Goal: Task Accomplishment & Management: Manage account settings

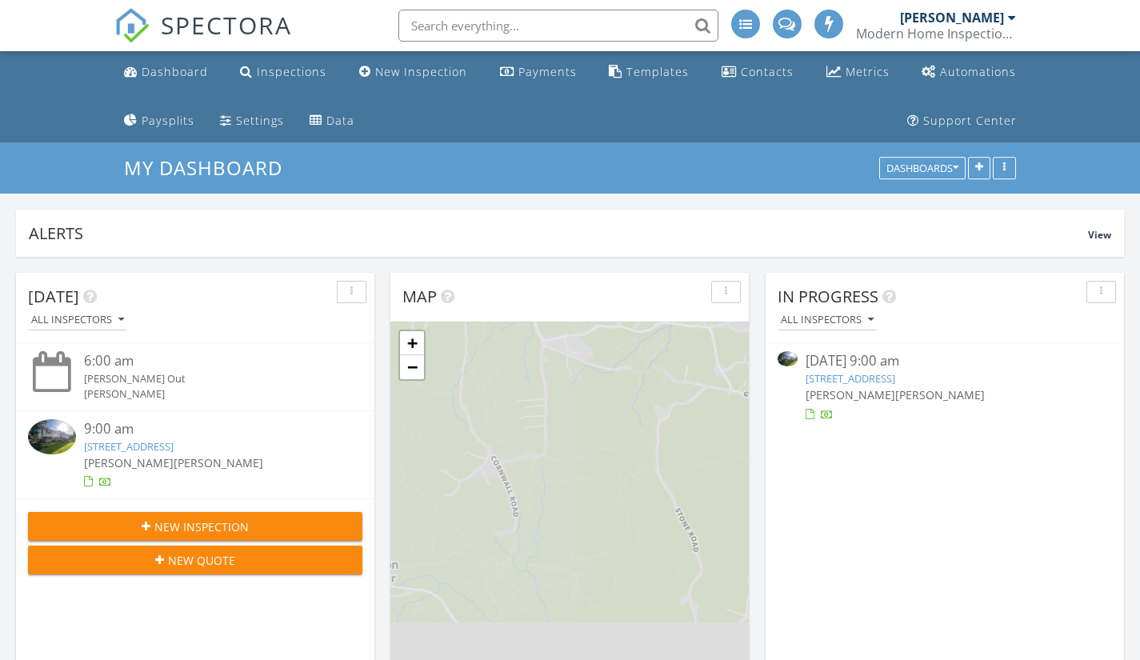
scroll to position [424, 1108]
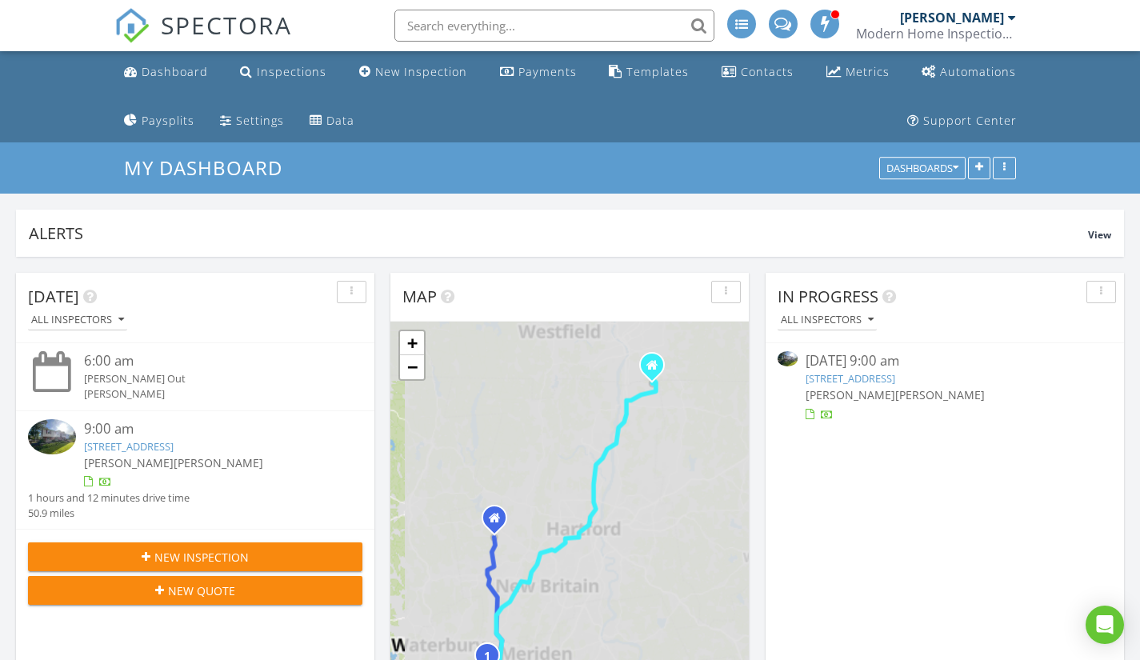
click at [959, 30] on div "Modern Home Inspections" at bounding box center [936, 34] width 160 height 16
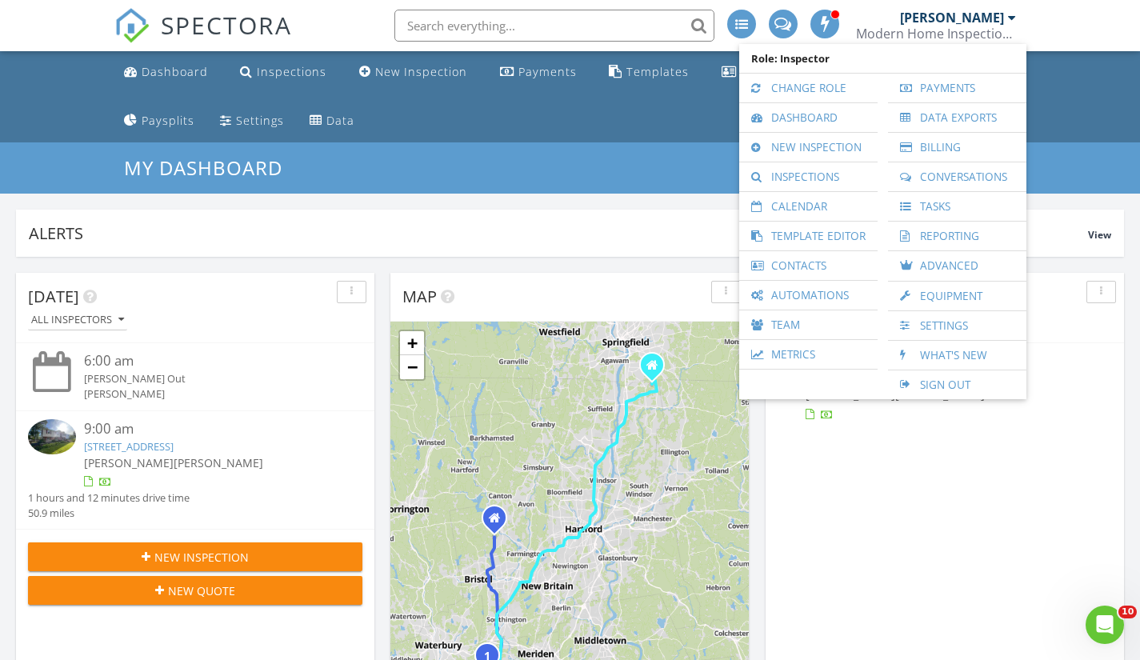
scroll to position [0, 0]
click at [943, 324] on link "Settings" at bounding box center [957, 325] width 122 height 29
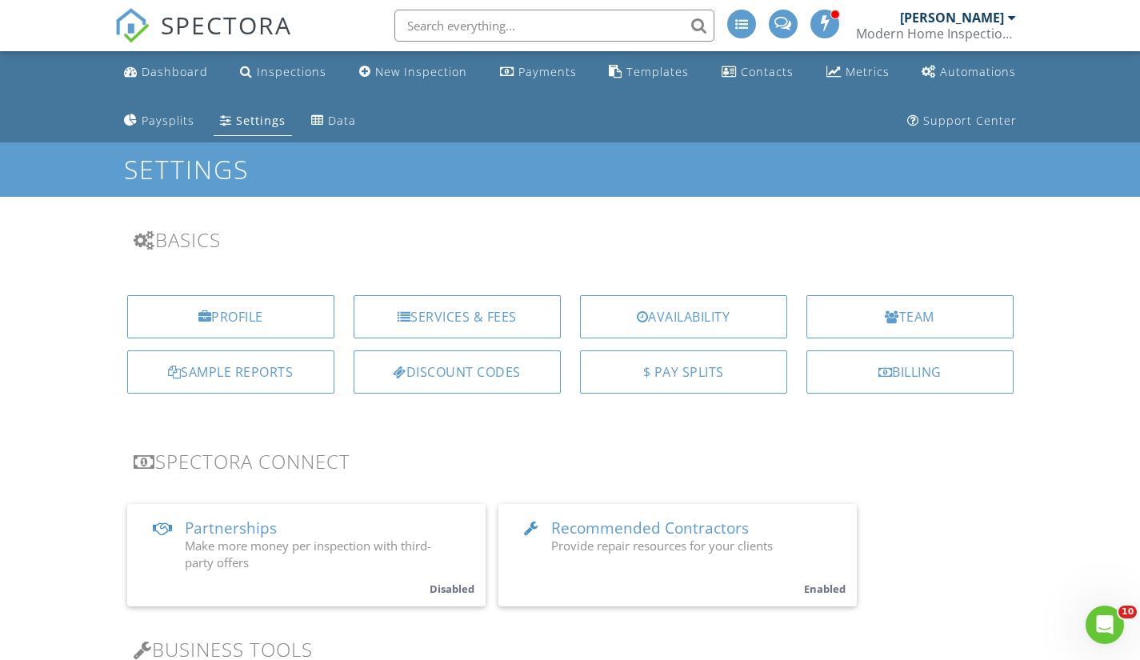
click at [463, 306] on div "Services & Fees" at bounding box center [457, 316] width 207 height 43
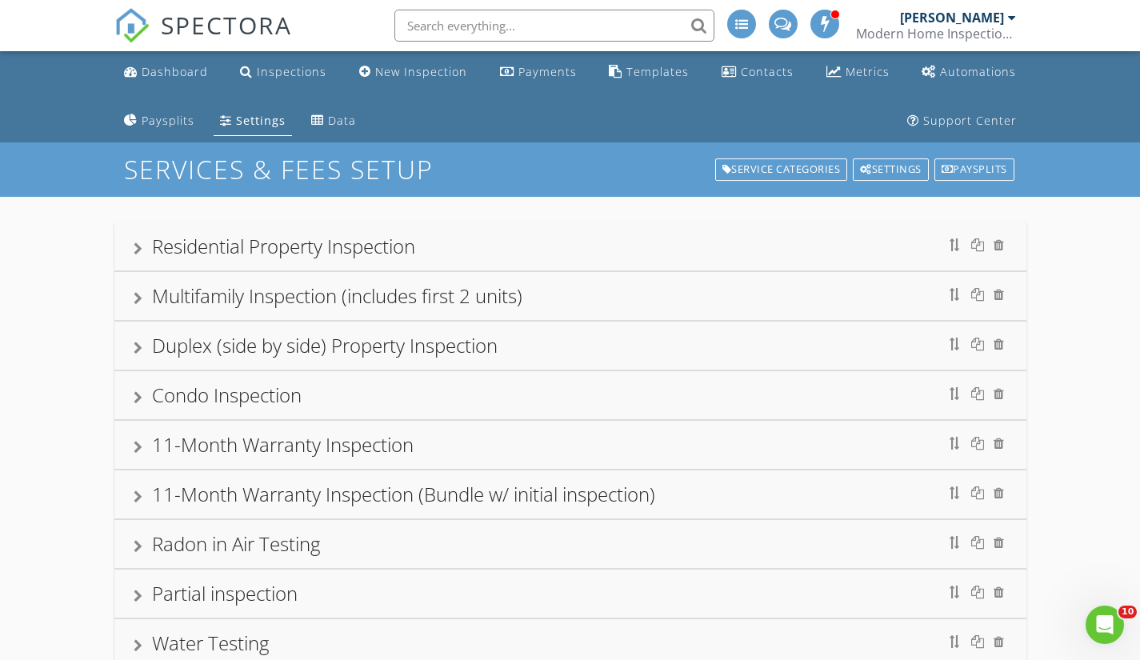
click at [134, 243] on div at bounding box center [138, 248] width 9 height 13
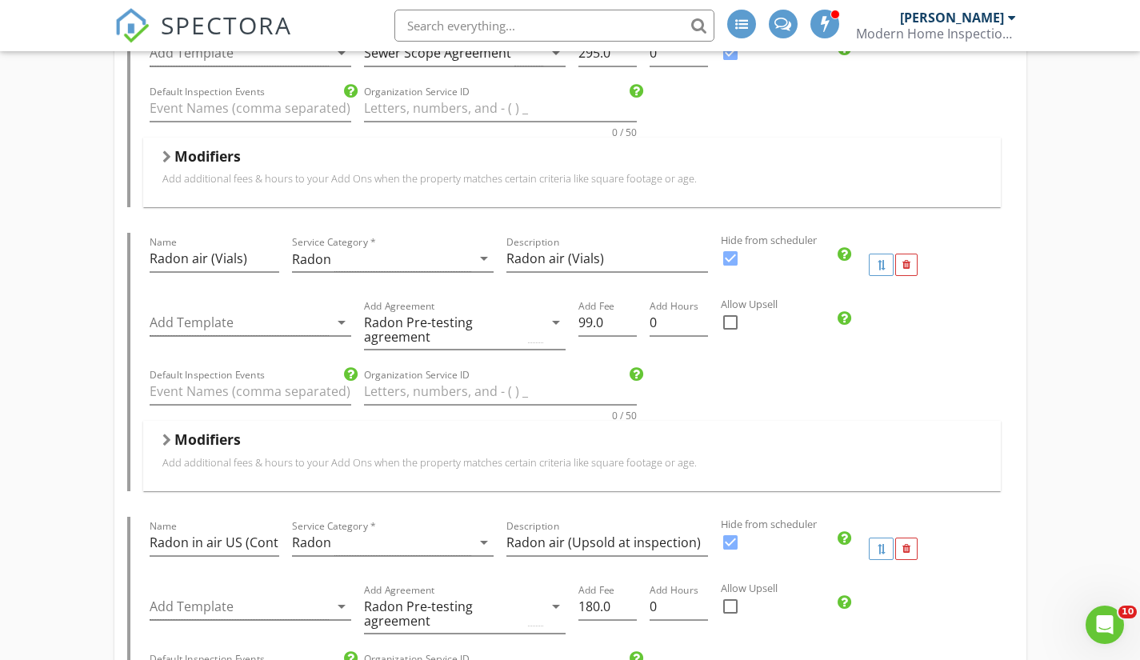
scroll to position [3361, 0]
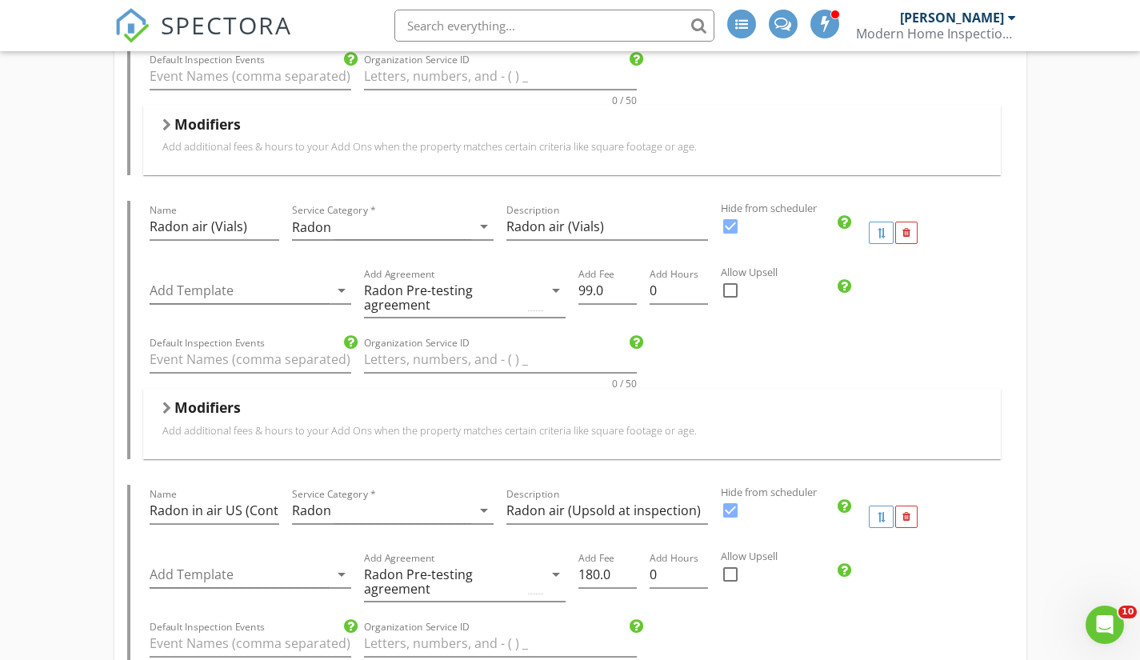
click at [906, 526] on div at bounding box center [906, 517] width 22 height 22
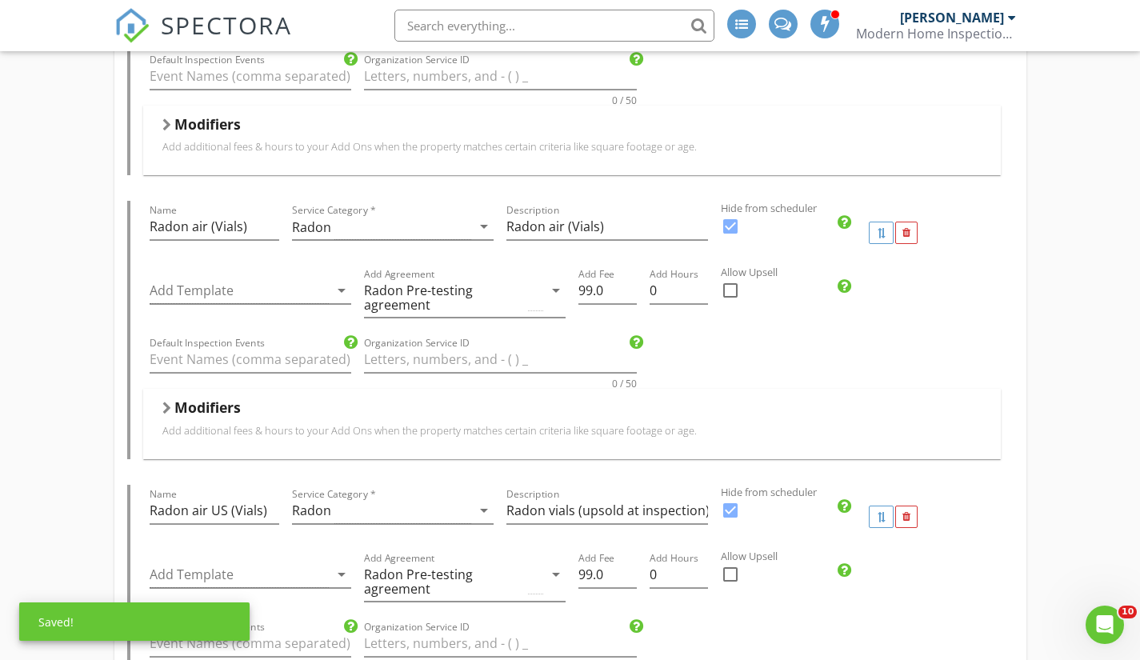
click at [912, 513] on div at bounding box center [906, 517] width 22 height 22
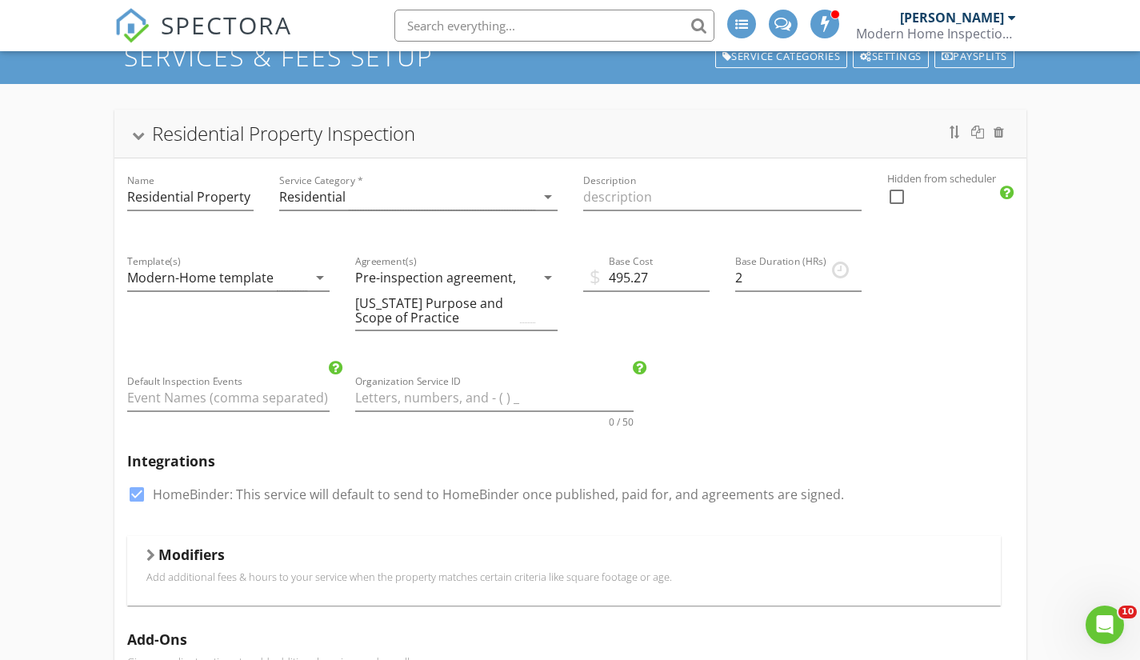
scroll to position [0, 0]
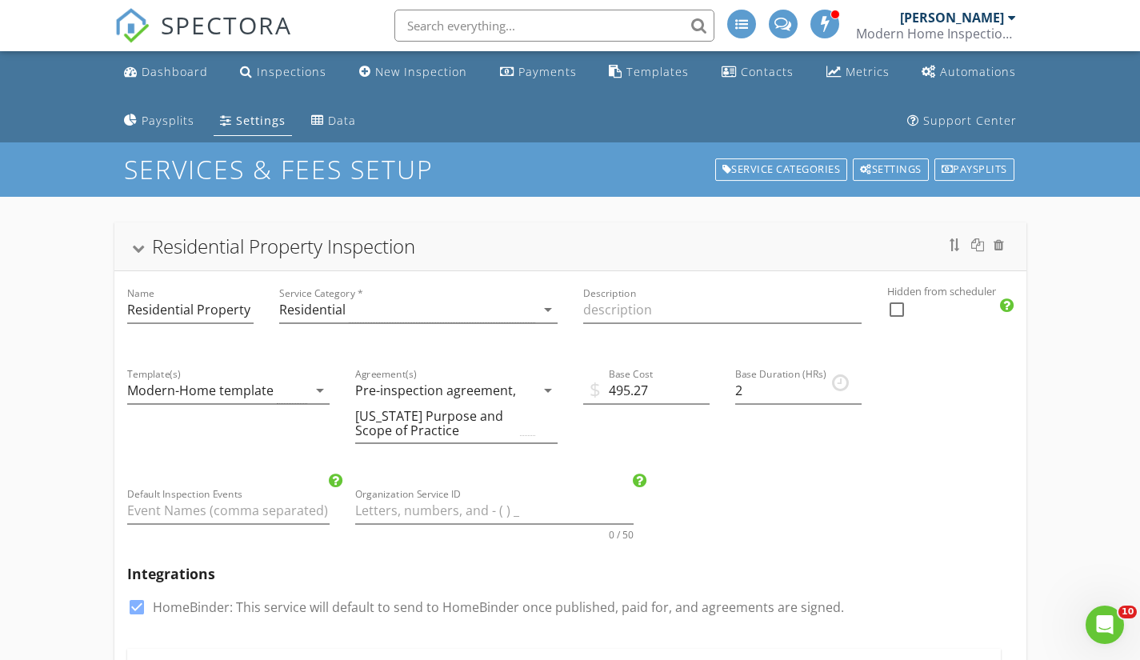
click at [131, 247] on div at bounding box center [137, 248] width 13 height 9
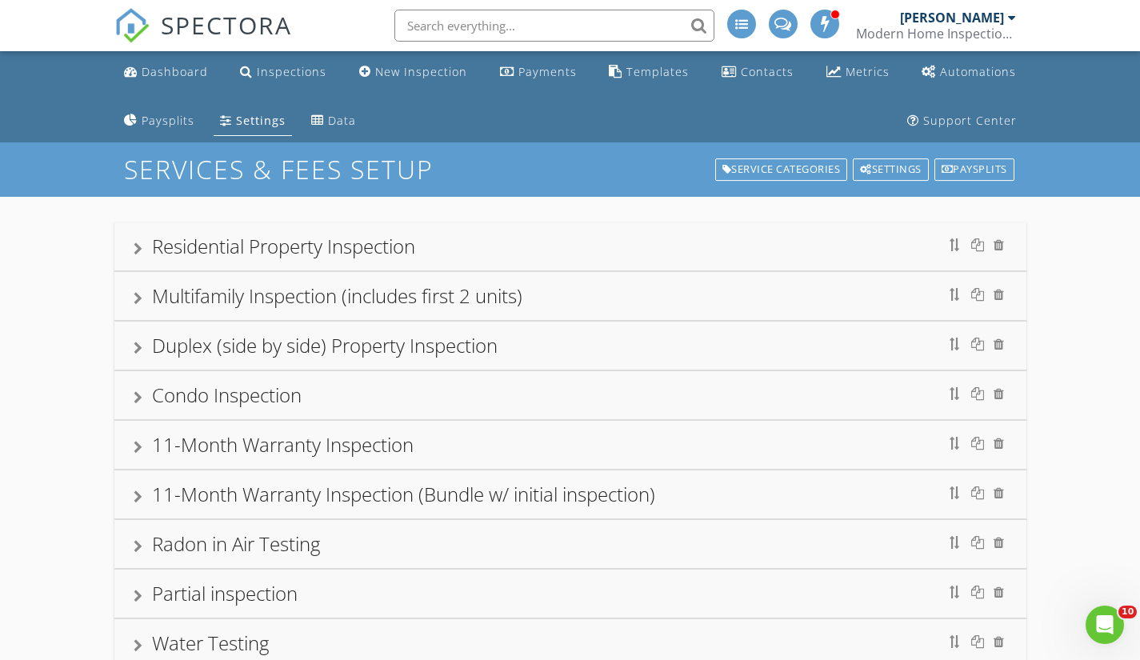
click at [141, 294] on div at bounding box center [138, 298] width 9 height 13
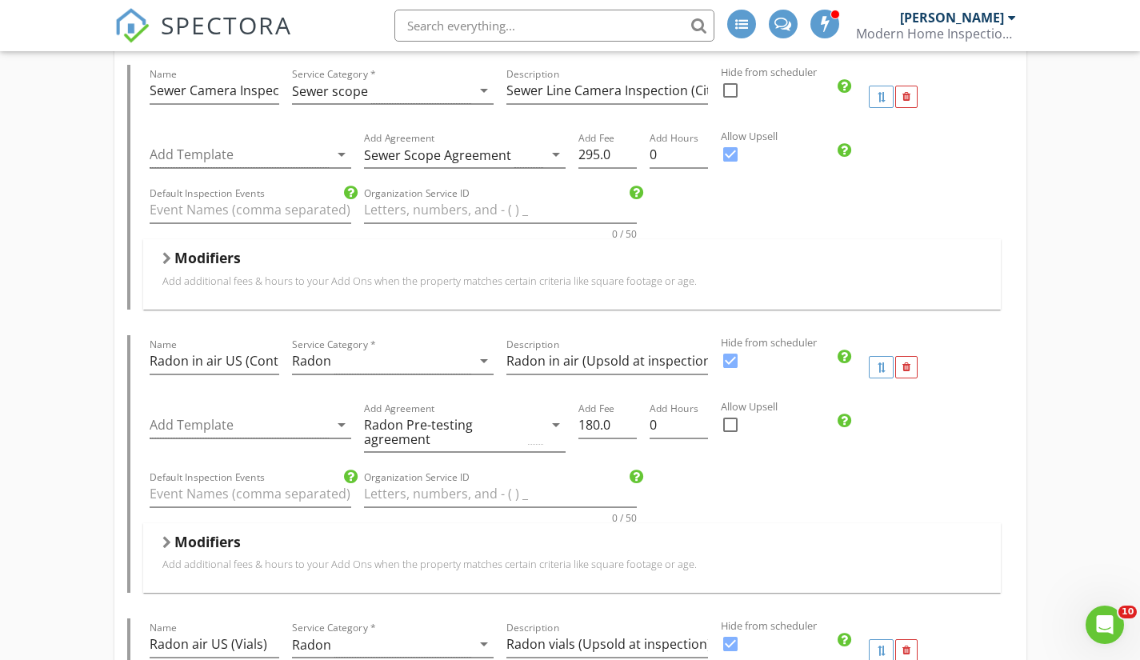
scroll to position [4641, 0]
click at [903, 368] on div at bounding box center [907, 367] width 8 height 10
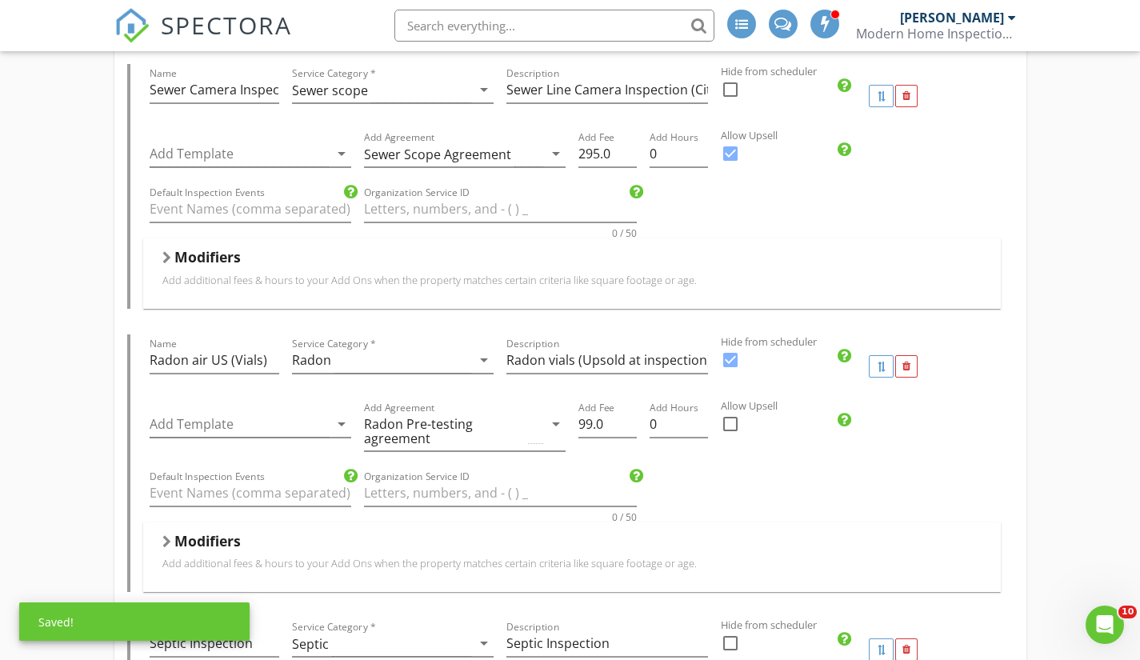
click at [901, 368] on div at bounding box center [906, 366] width 22 height 22
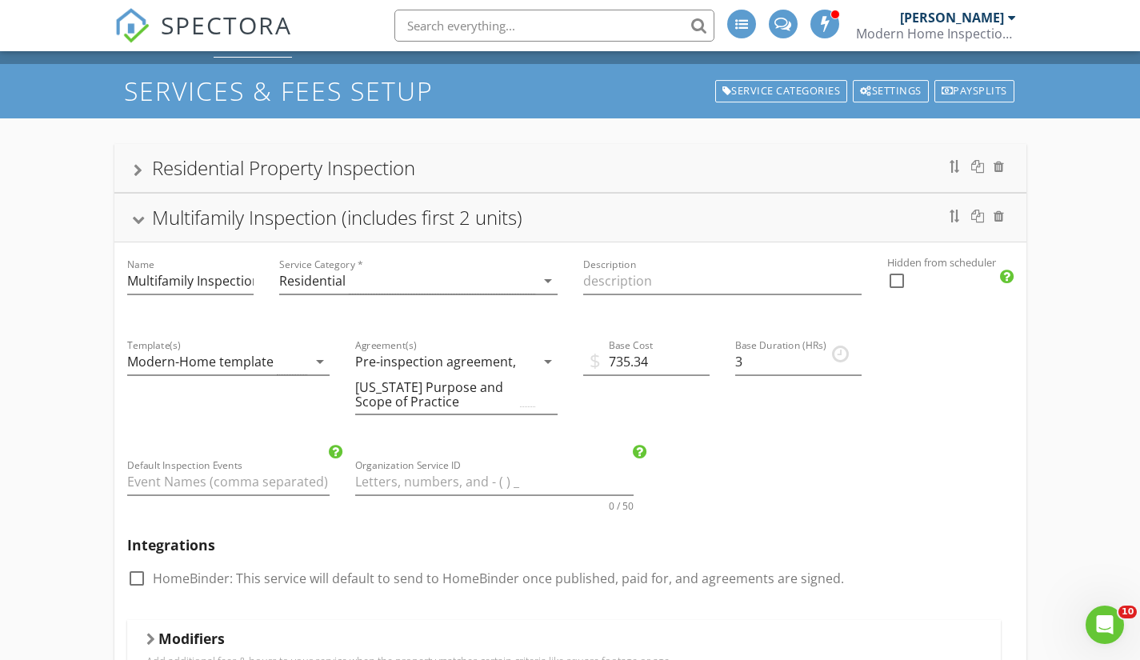
scroll to position [0, 0]
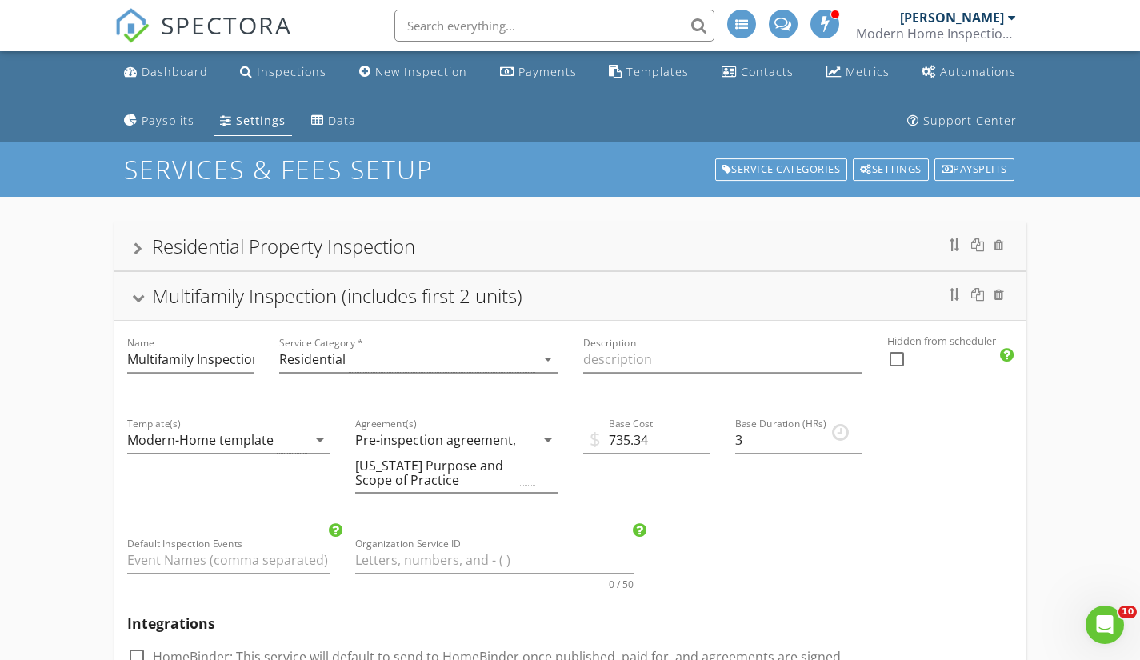
click at [145, 295] on div "Multifamily Inspection (includes first 2 units)" at bounding box center [571, 296] width 874 height 29
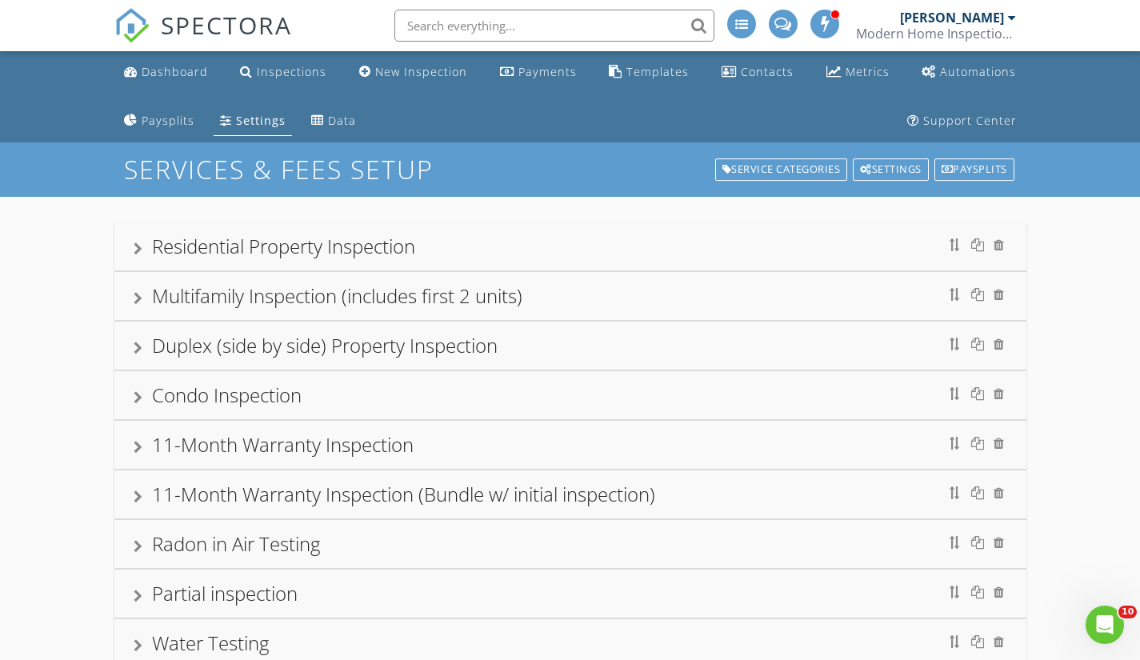
click at [137, 347] on div at bounding box center [138, 348] width 9 height 13
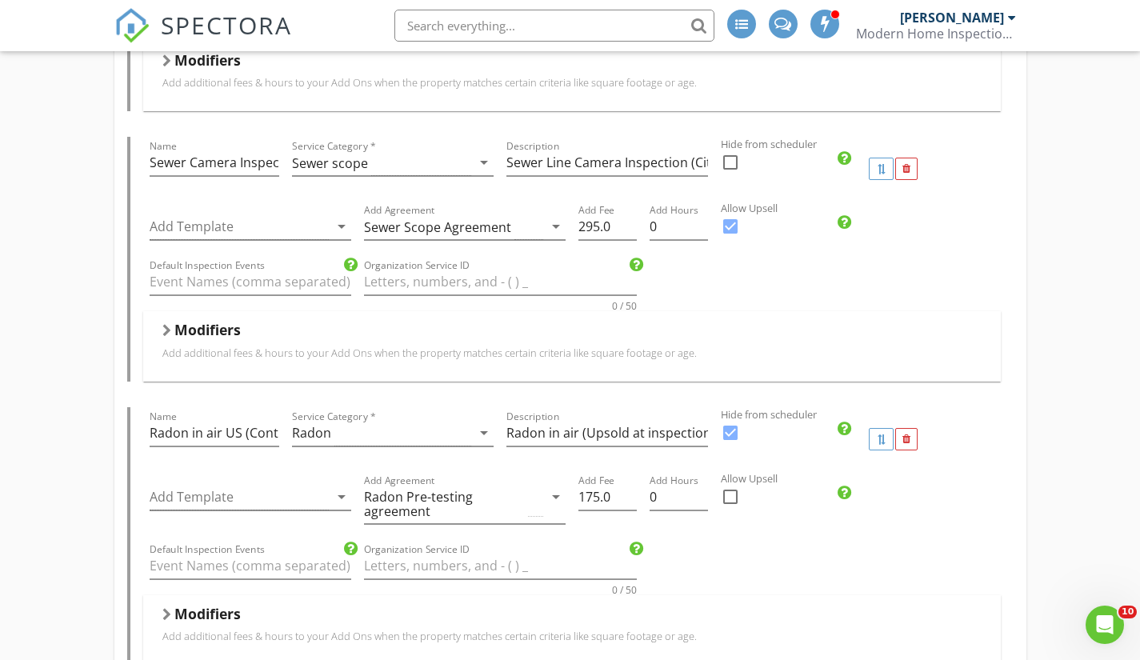
scroll to position [4721, 0]
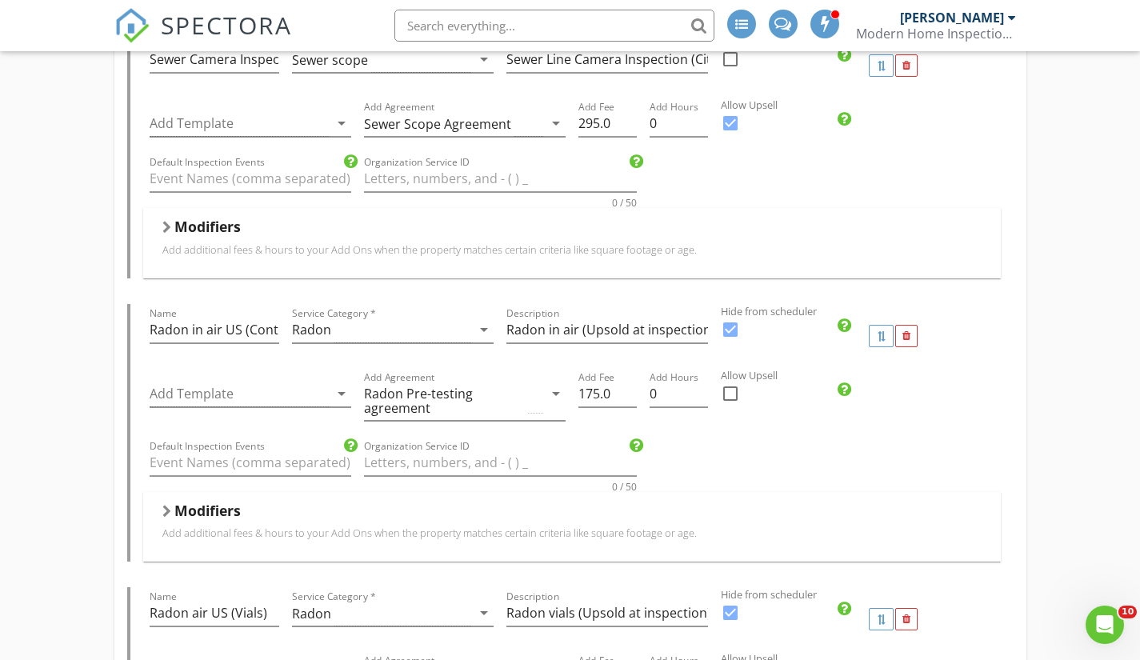
click at [911, 341] on div at bounding box center [906, 336] width 22 height 22
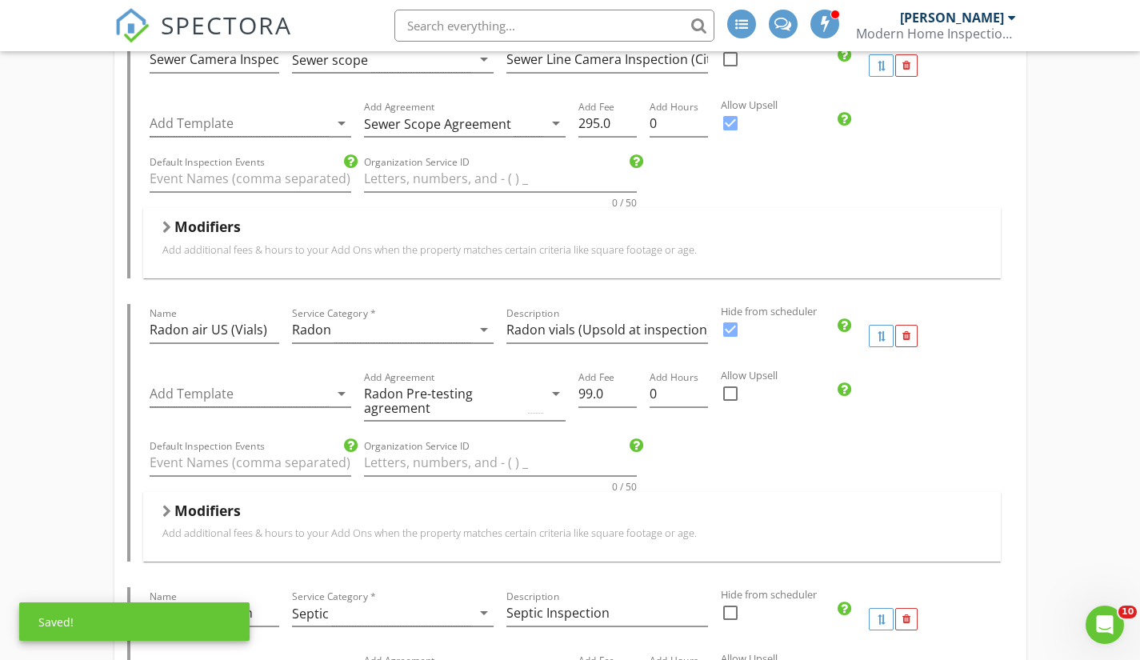
click at [907, 342] on div at bounding box center [906, 336] width 22 height 22
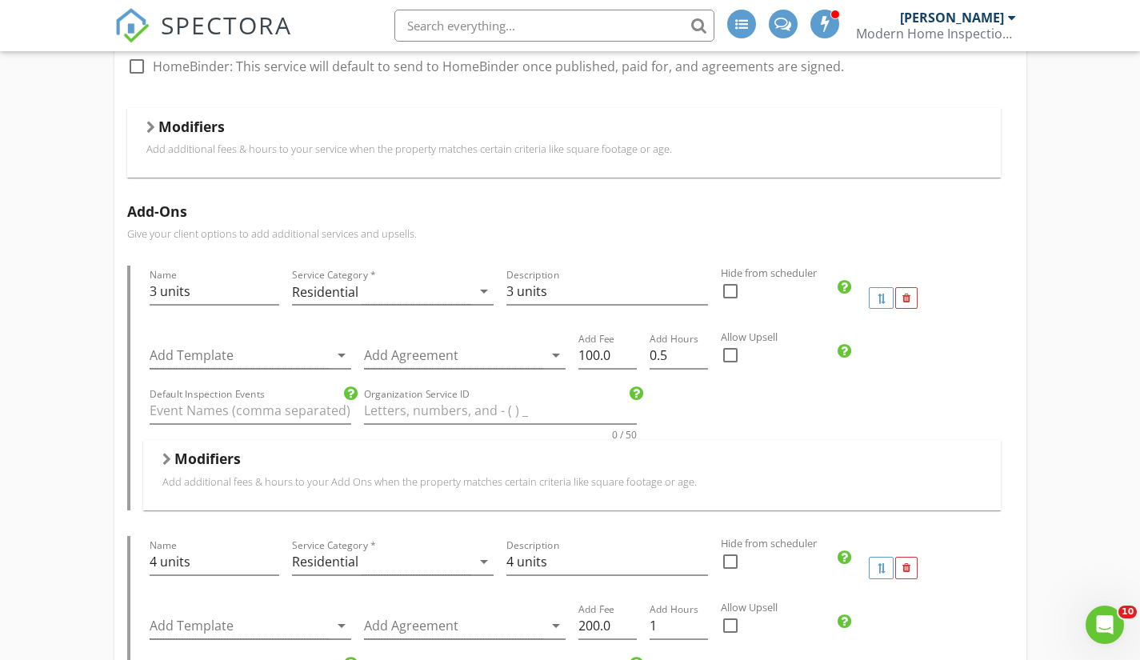
scroll to position [80, 0]
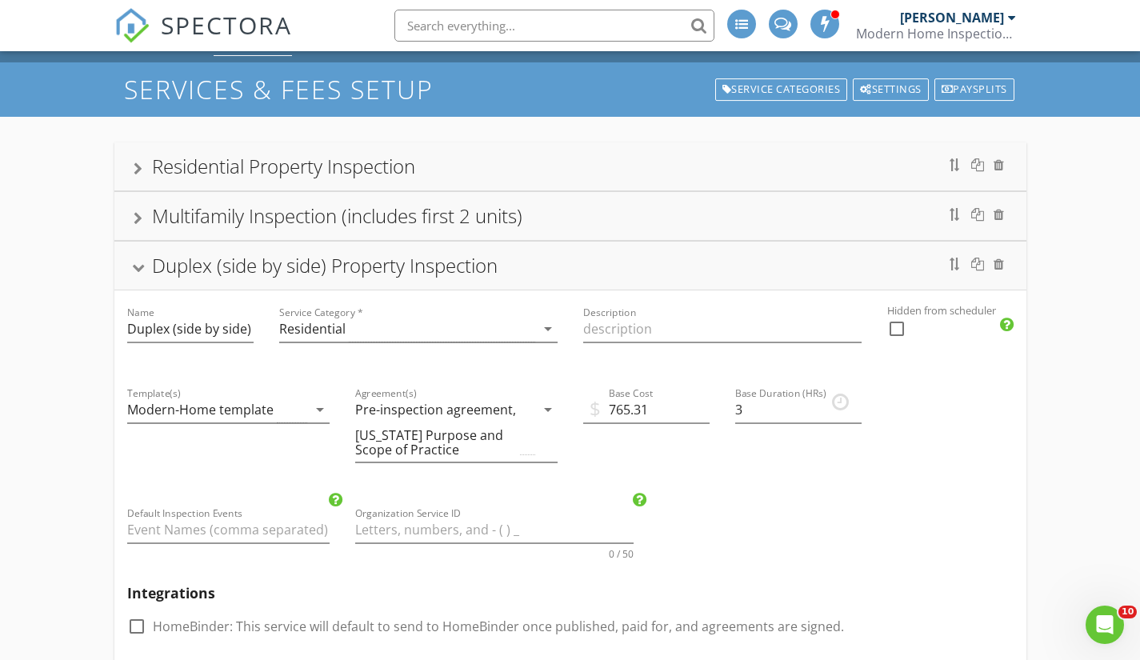
click at [132, 272] on div at bounding box center [137, 267] width 13 height 9
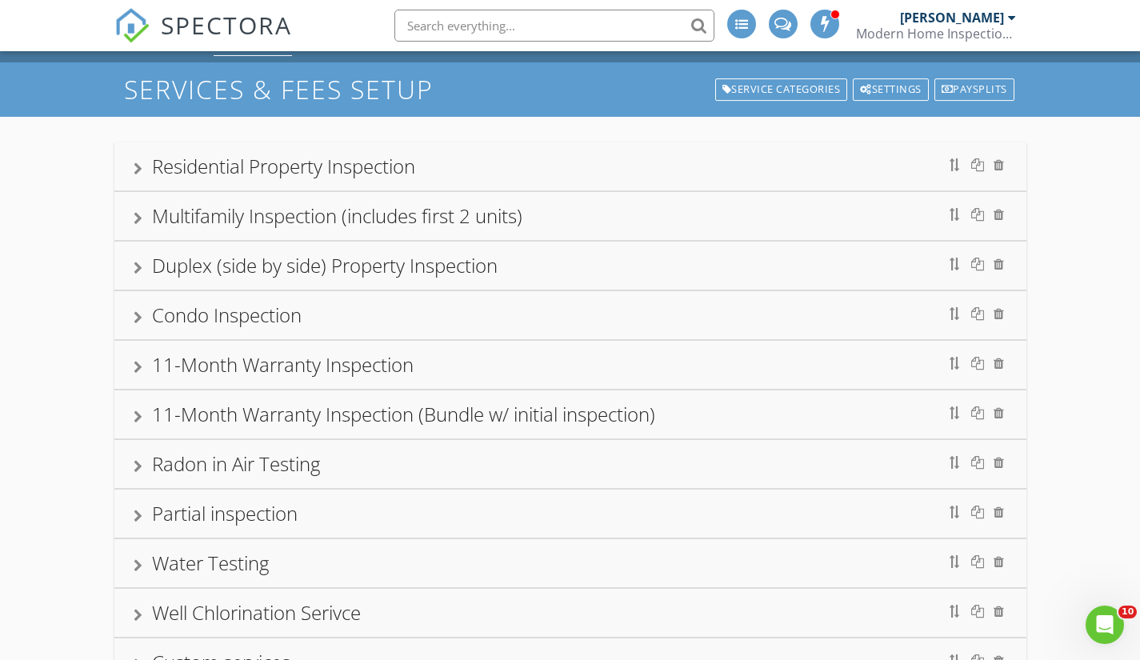
click at [143, 314] on div "Condo Inspection" at bounding box center [571, 315] width 874 height 29
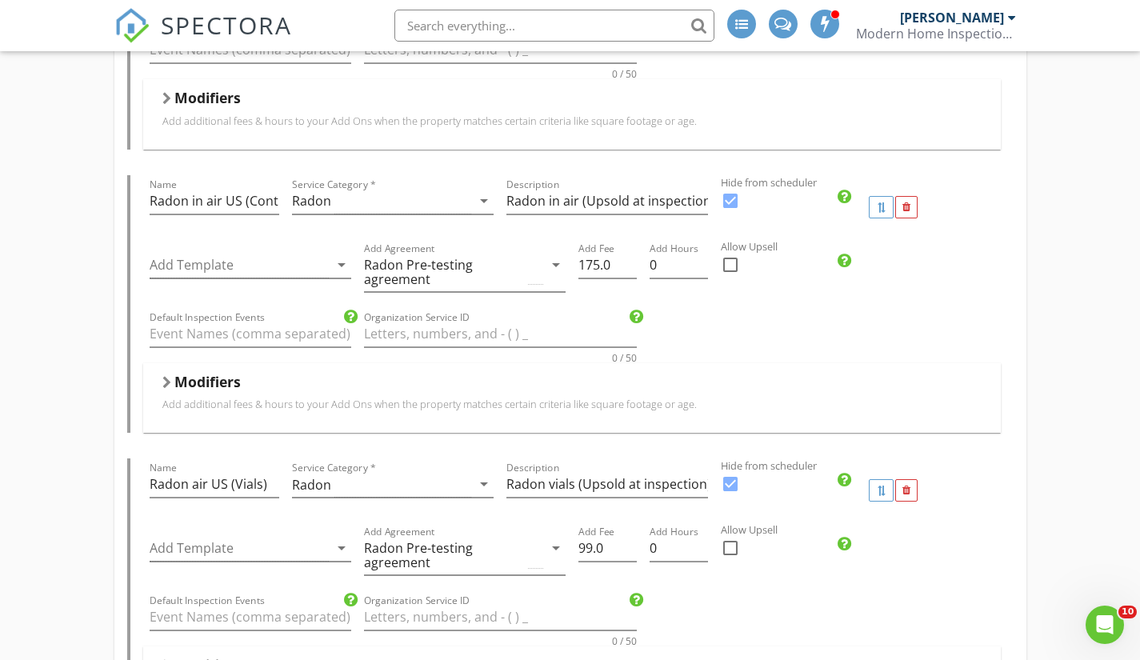
scroll to position [3761, 0]
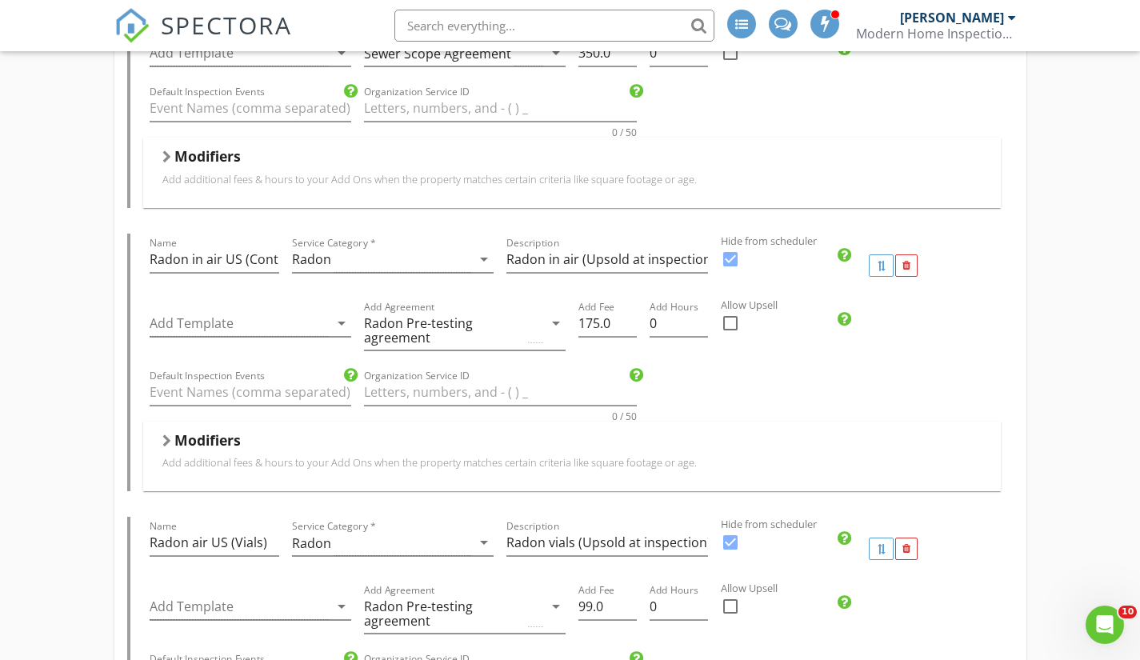
click at [903, 265] on div at bounding box center [907, 266] width 8 height 10
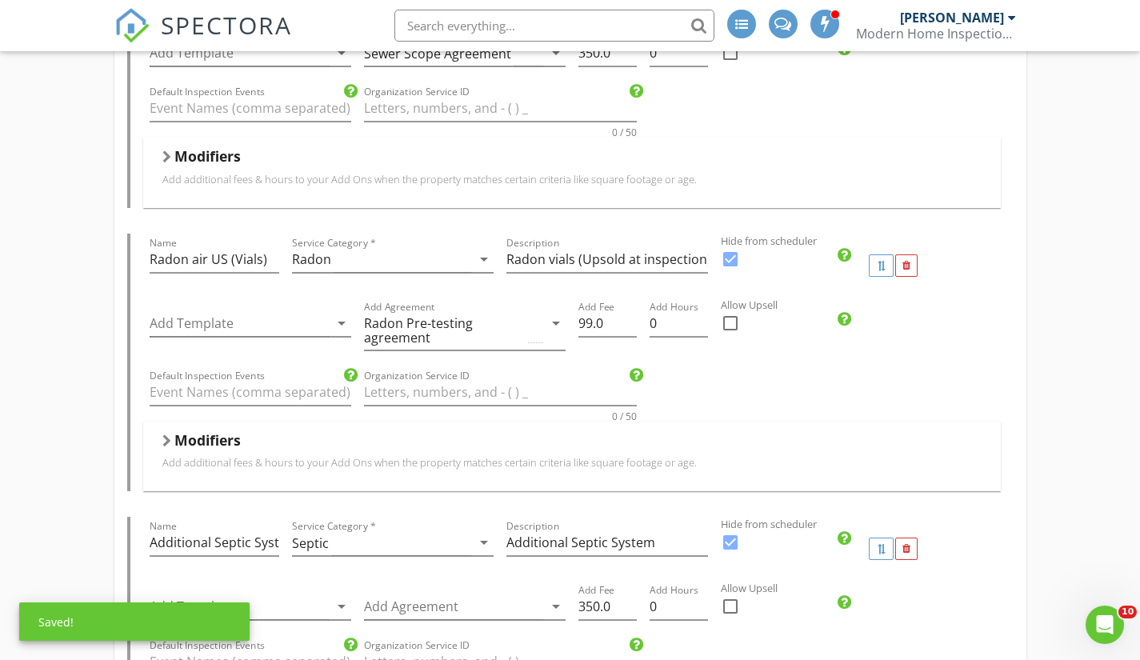
click at [903, 265] on div at bounding box center [907, 266] width 8 height 10
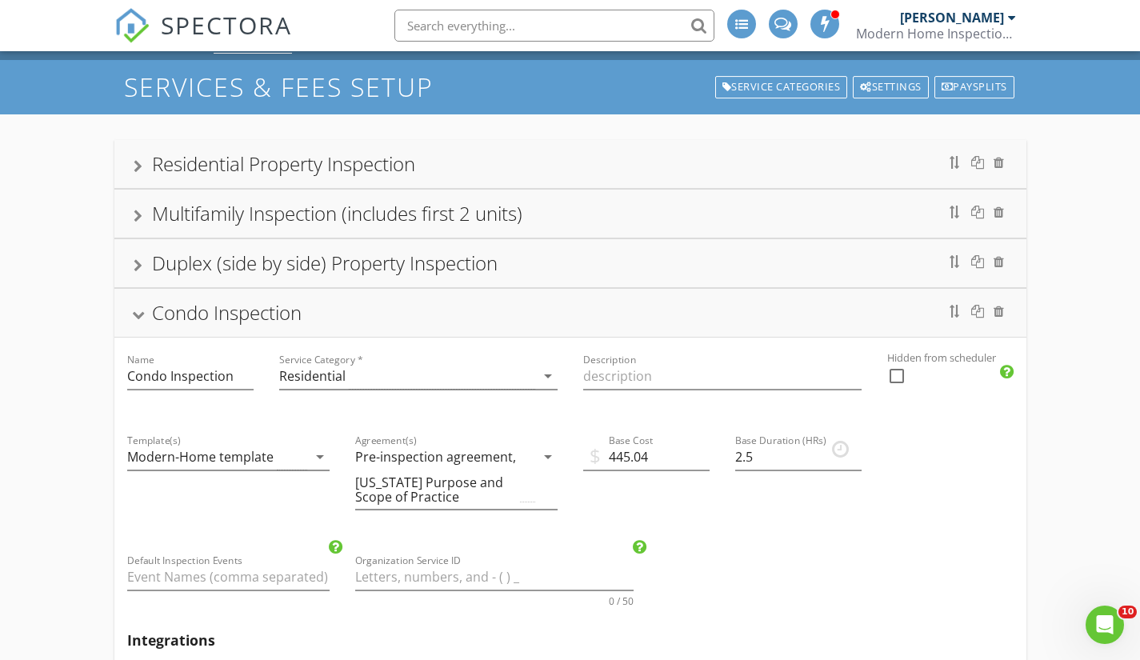
scroll to position [80, 0]
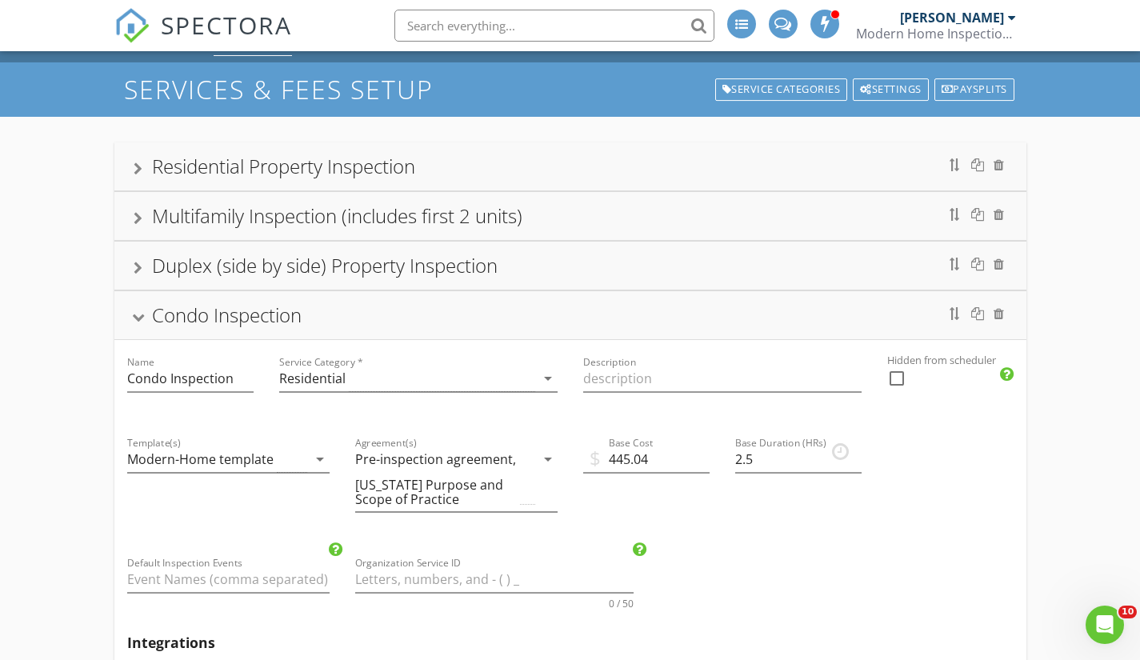
click at [143, 310] on div "Condo Inspection" at bounding box center [571, 315] width 874 height 29
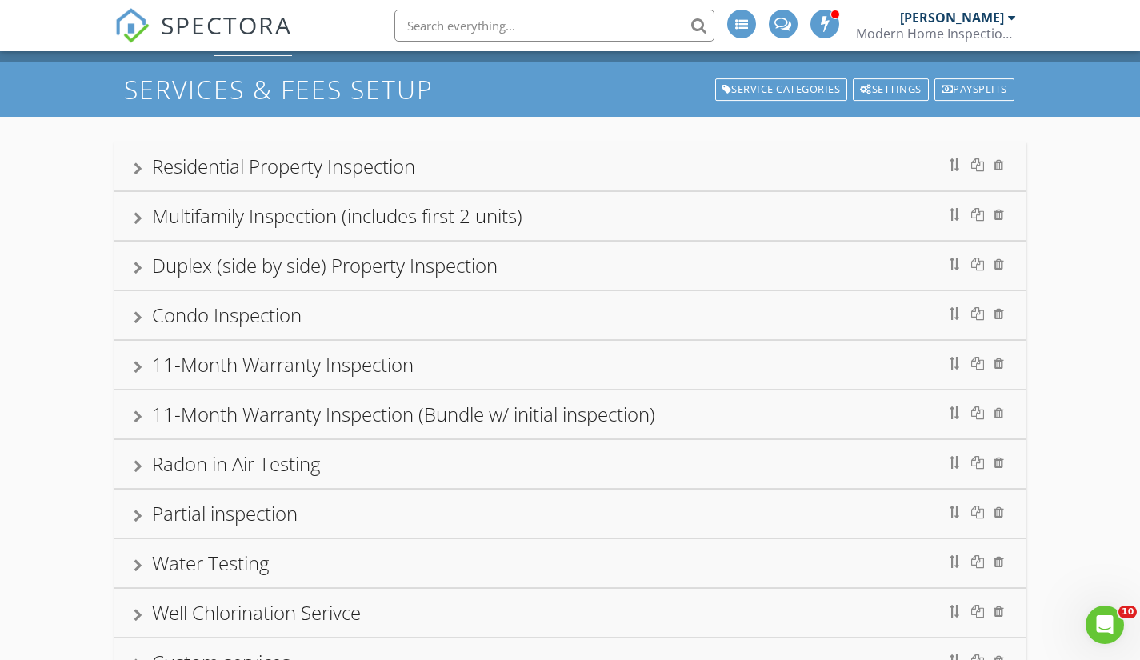
click at [134, 372] on div at bounding box center [138, 367] width 9 height 13
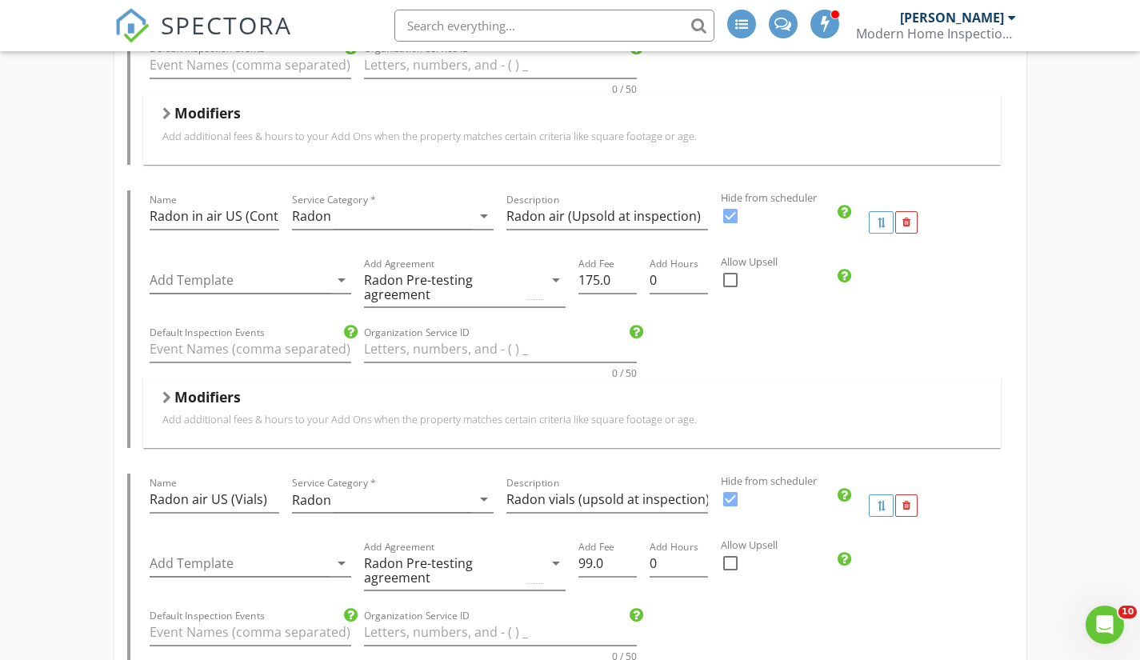
scroll to position [3761, 0]
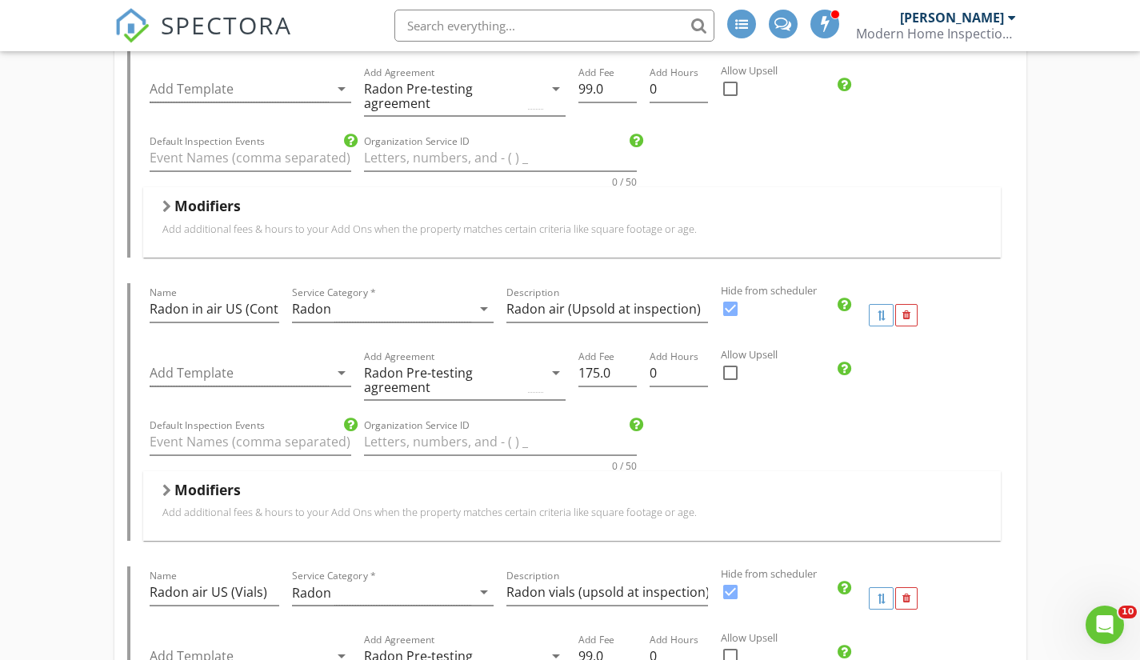
click at [900, 314] on div at bounding box center [906, 315] width 22 height 22
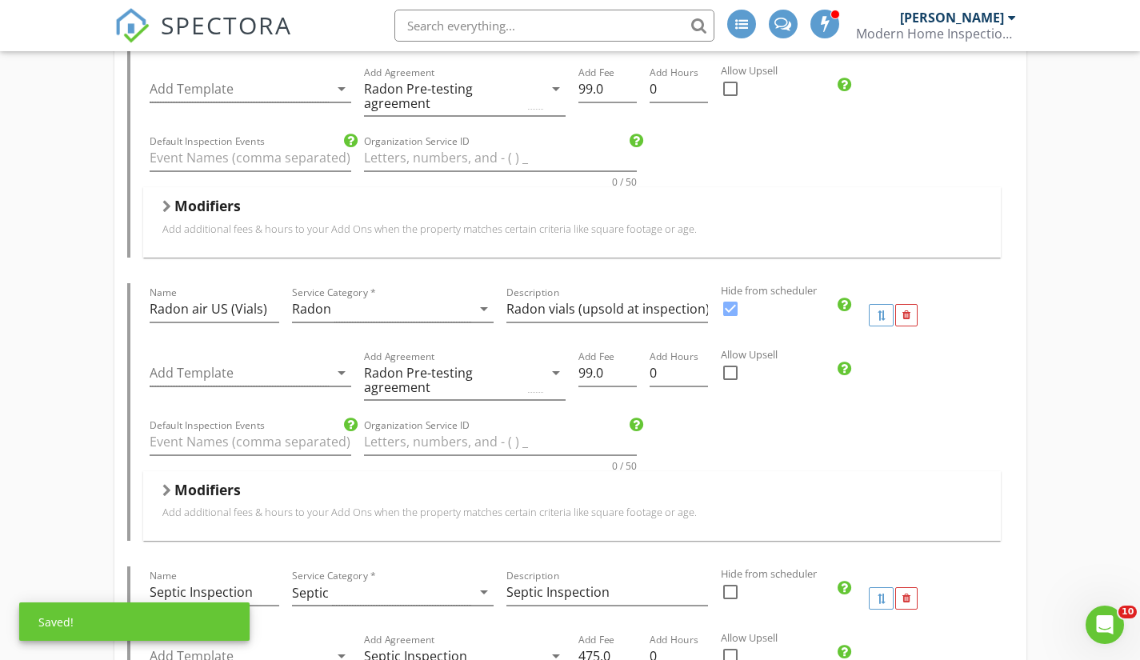
click at [900, 314] on div at bounding box center [906, 315] width 22 height 22
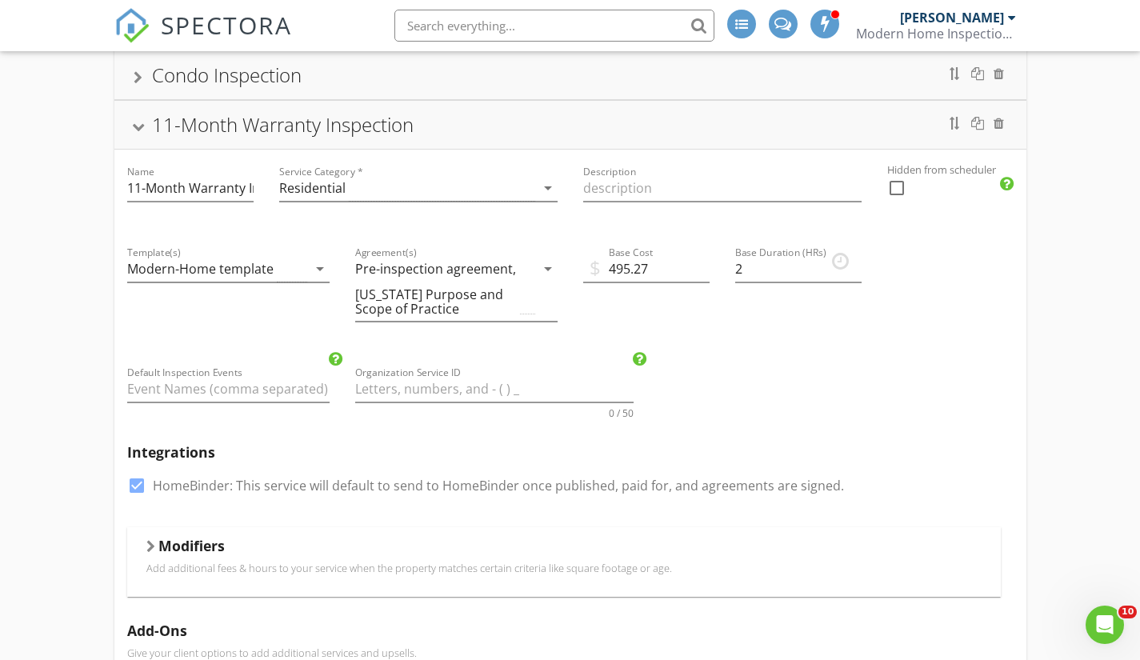
scroll to position [0, 0]
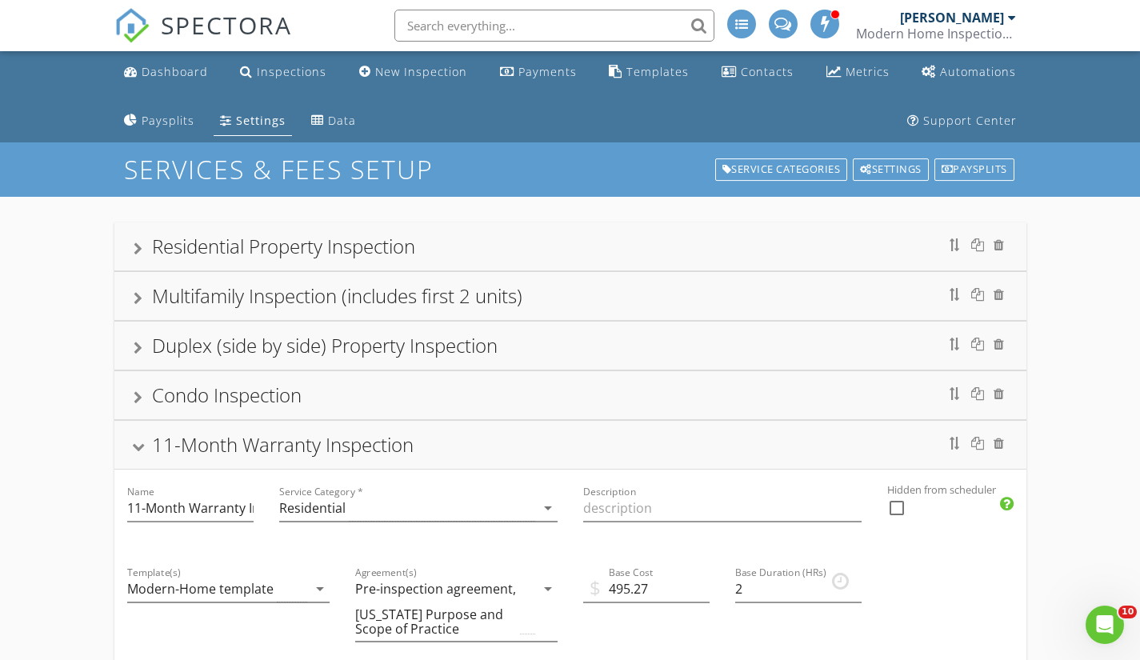
click at [137, 435] on div "11-Month Warranty Inspection" at bounding box center [571, 445] width 874 height 29
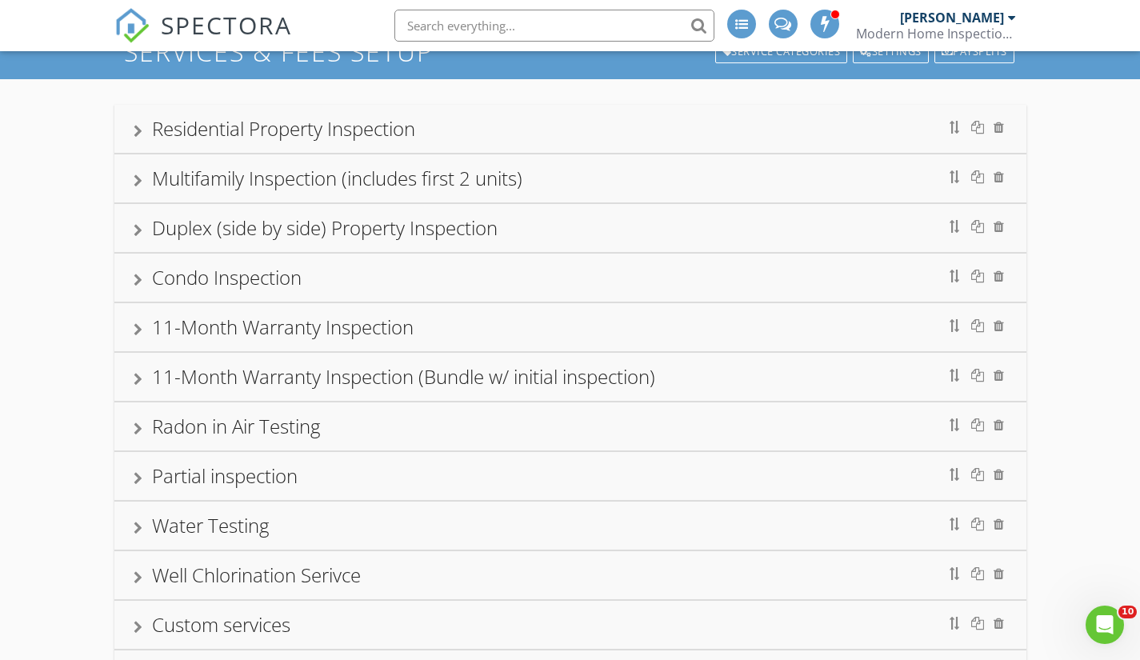
scroll to position [240, 0]
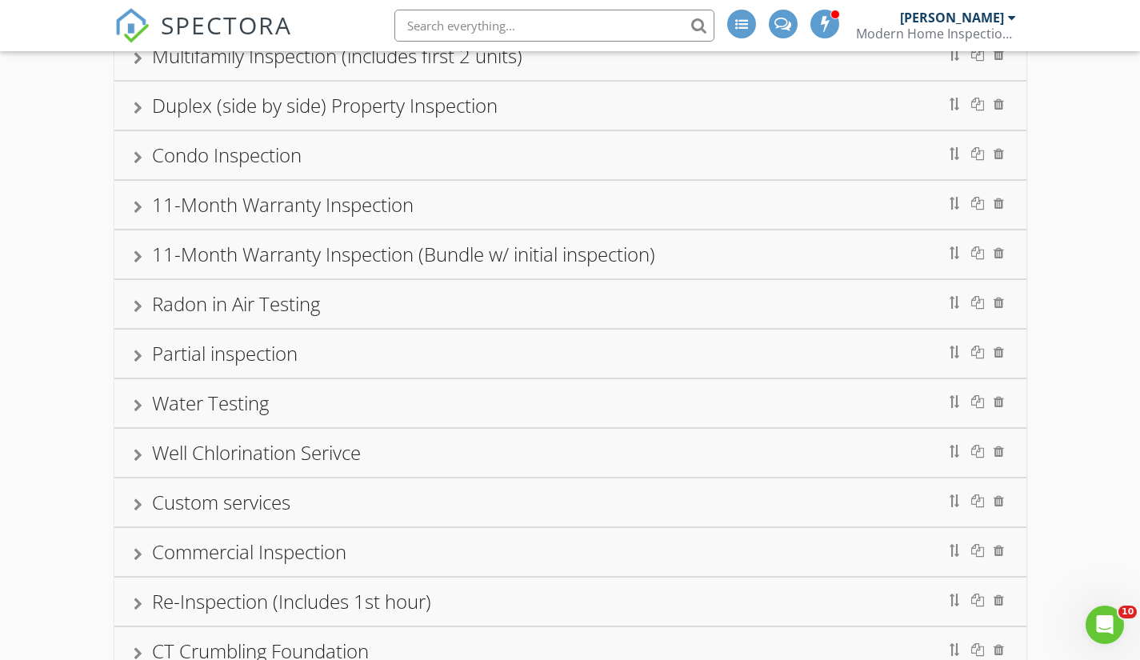
click at [142, 254] on div "11-Month Warranty Inspection (Bundle w/ initial inspection)" at bounding box center [571, 254] width 874 height 29
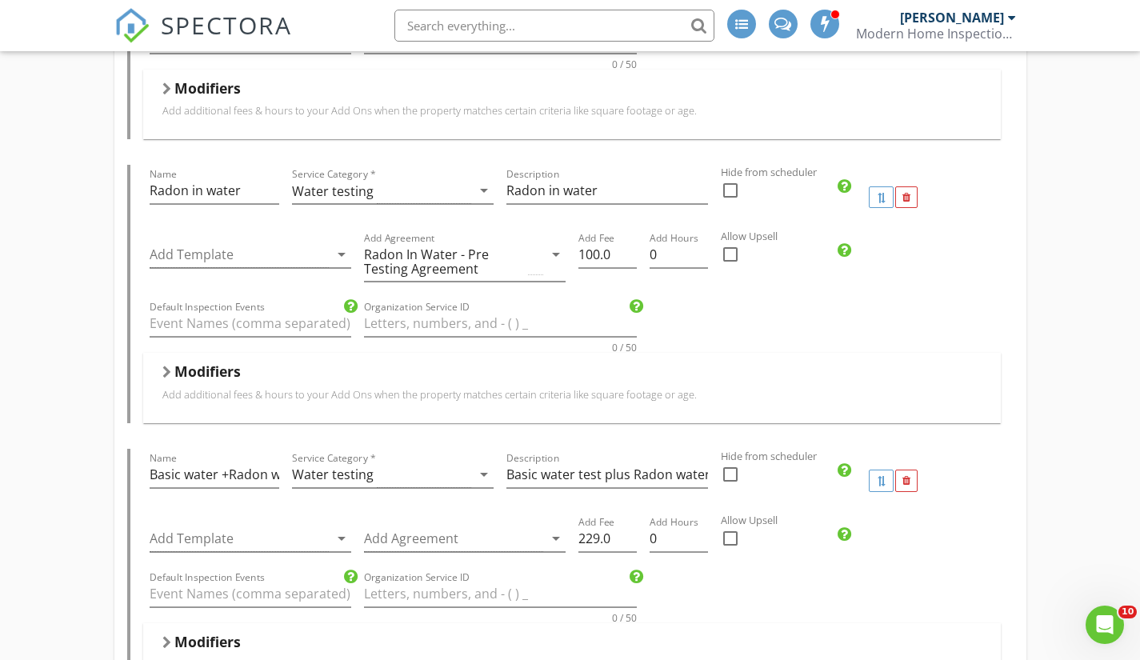
scroll to position [2081, 0]
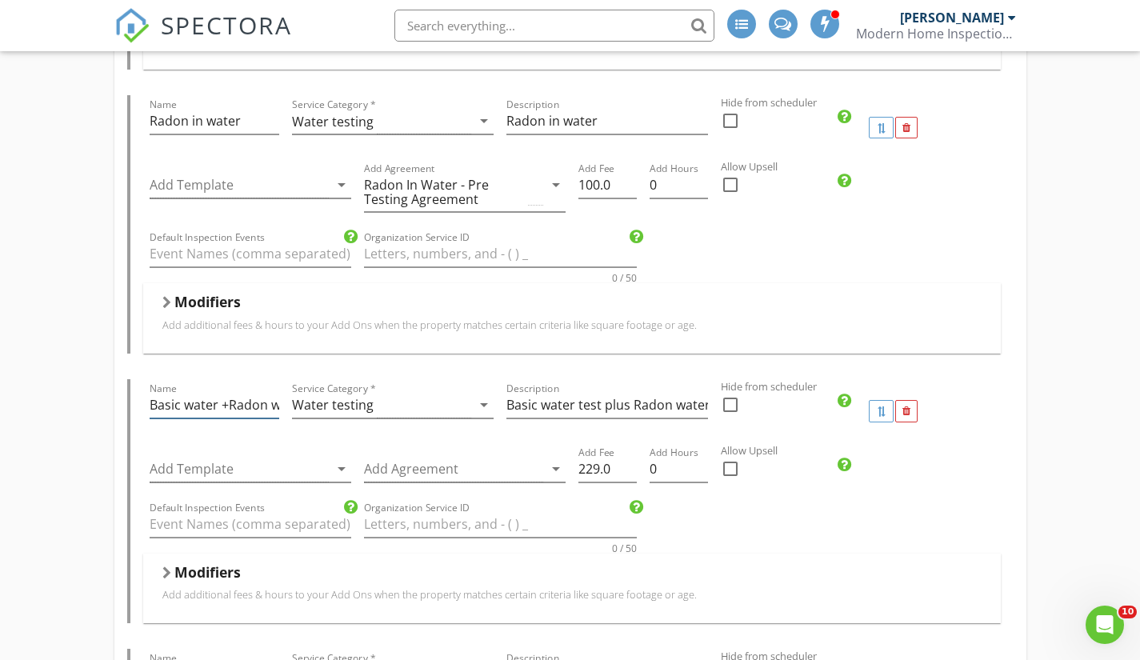
click at [228, 402] on input "Basic water +Radon water" at bounding box center [215, 405] width 130 height 26
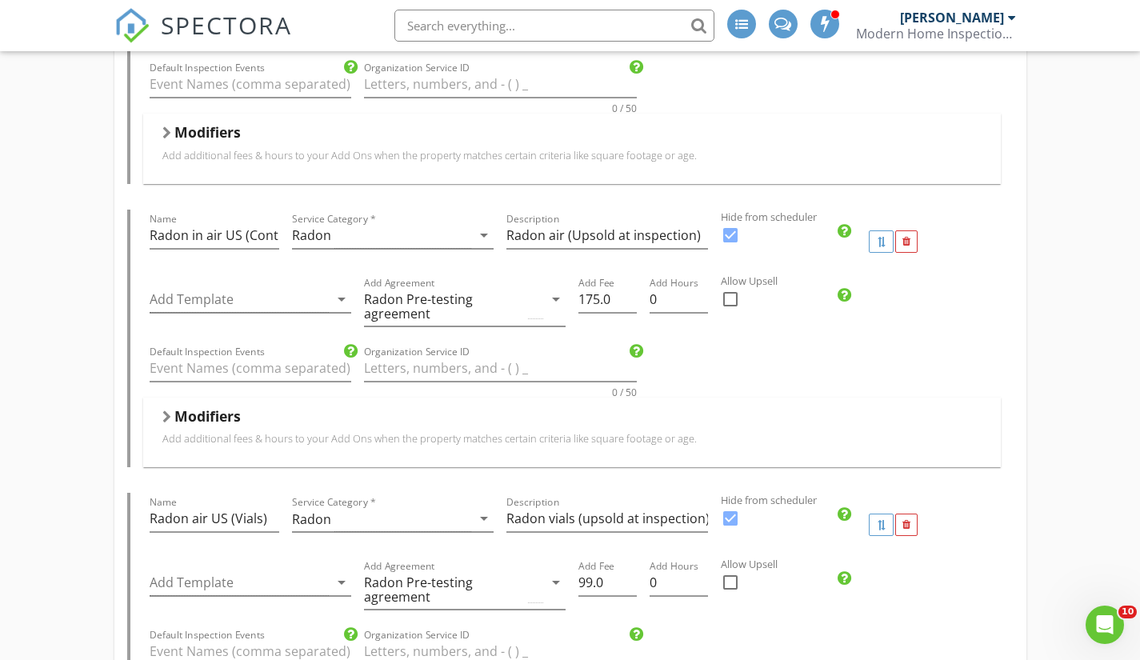
scroll to position [3921, 0]
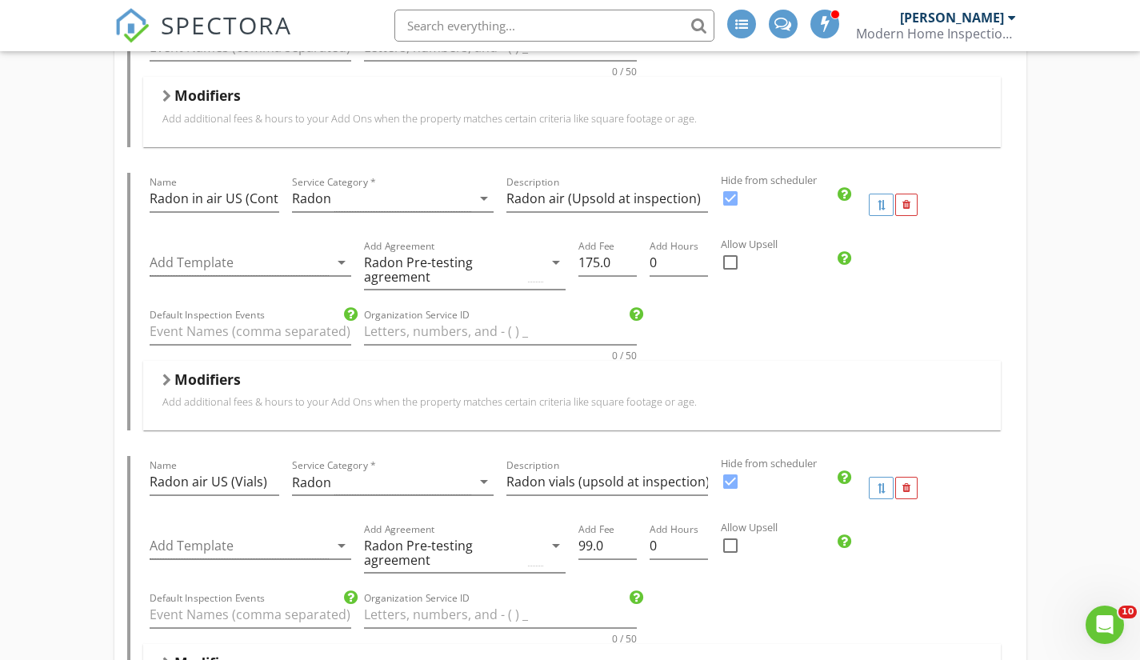
type input "Basic water + Radon water"
click at [907, 205] on div at bounding box center [907, 205] width 8 height 10
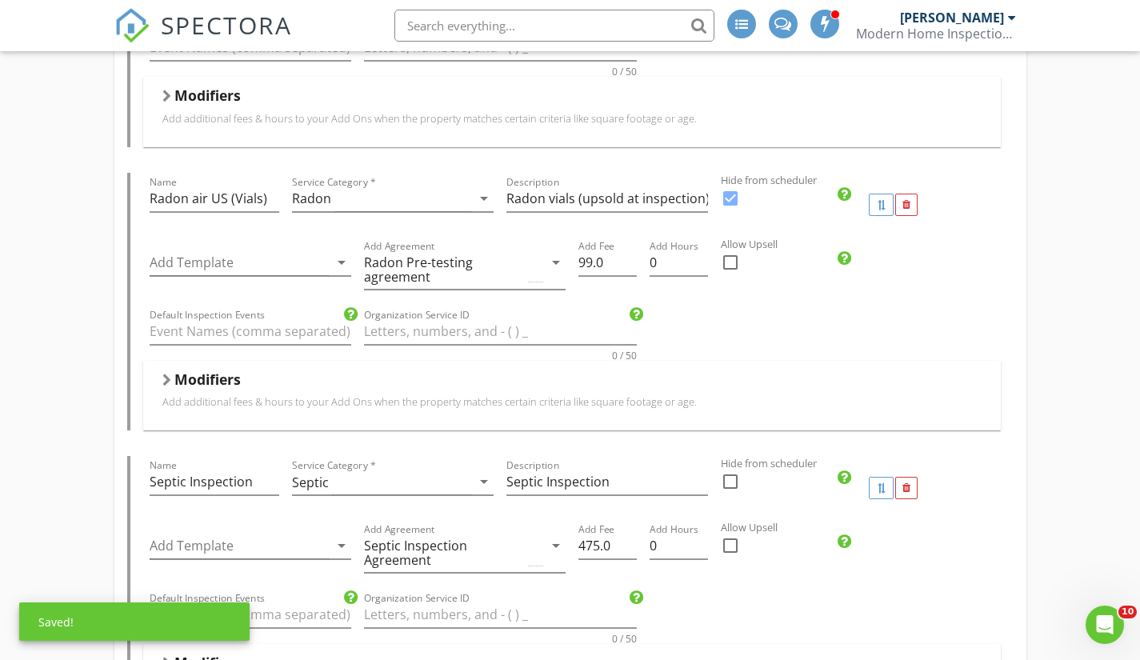
click at [907, 205] on div at bounding box center [907, 205] width 8 height 10
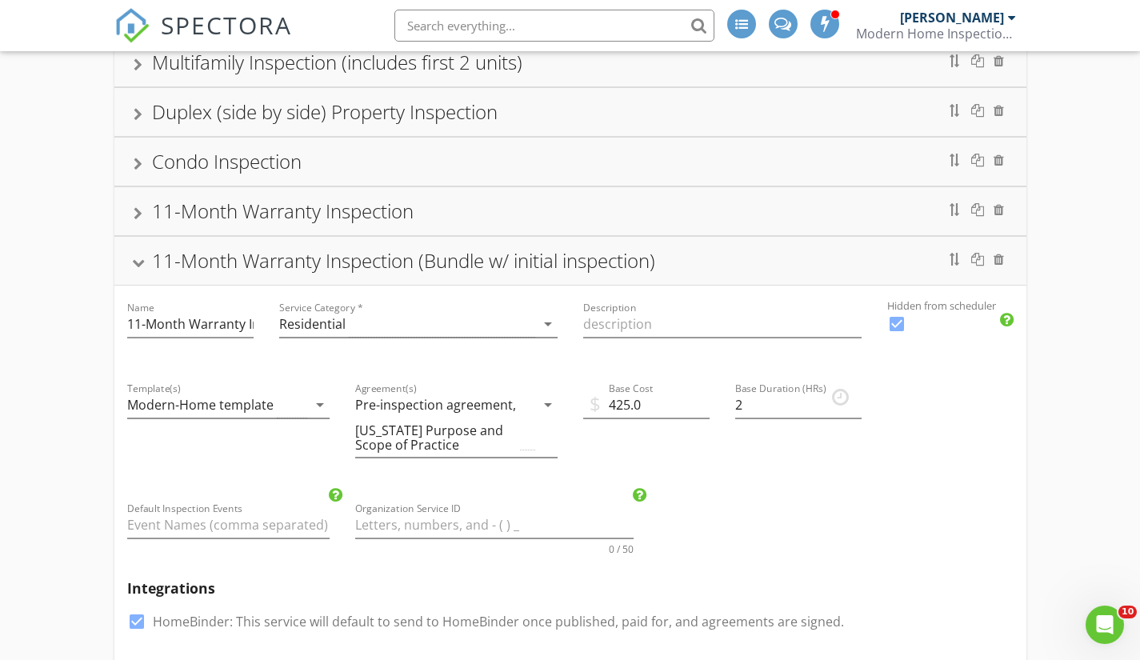
scroll to position [80, 0]
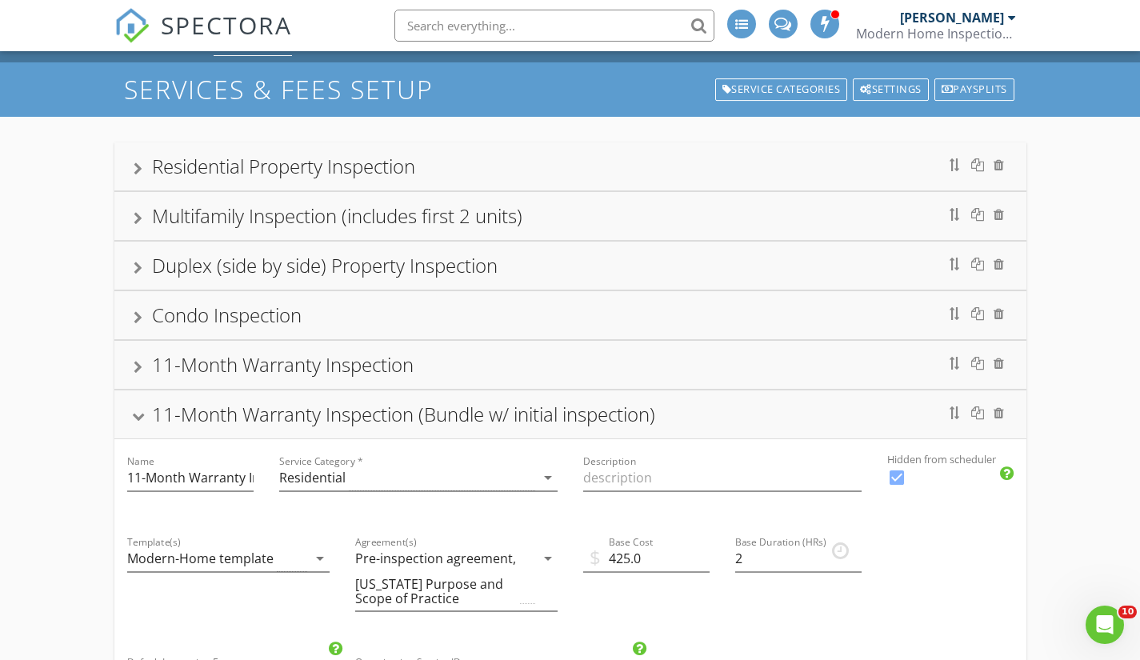
click at [143, 407] on div "11-Month Warranty Inspection (Bundle w/ initial inspection)" at bounding box center [571, 414] width 874 height 29
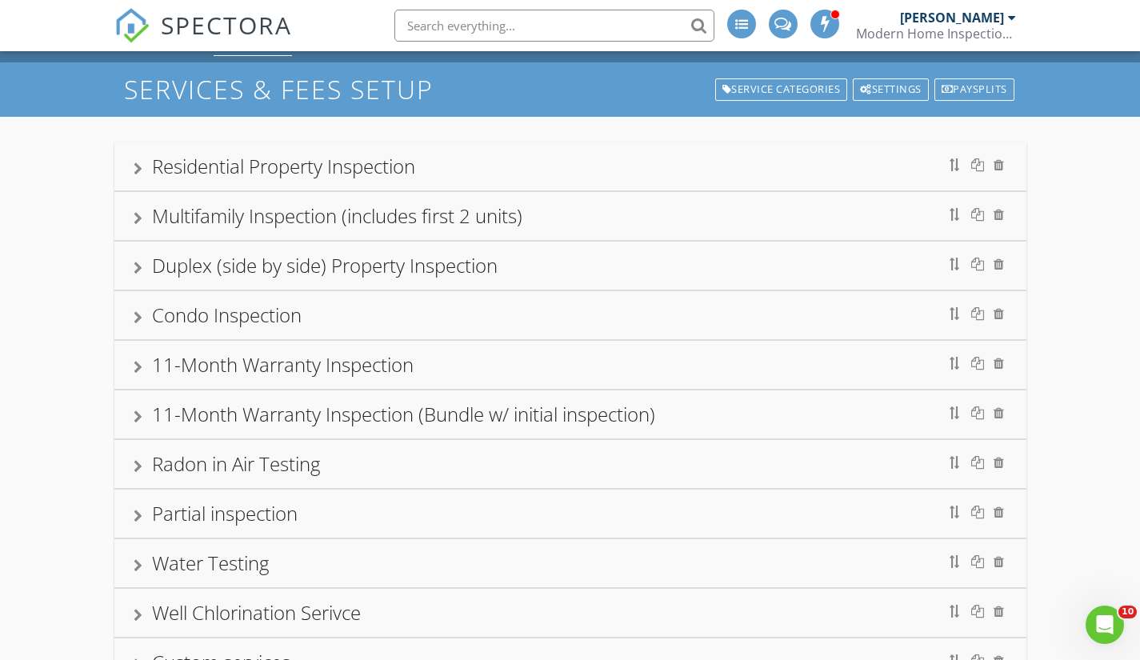
scroll to position [240, 0]
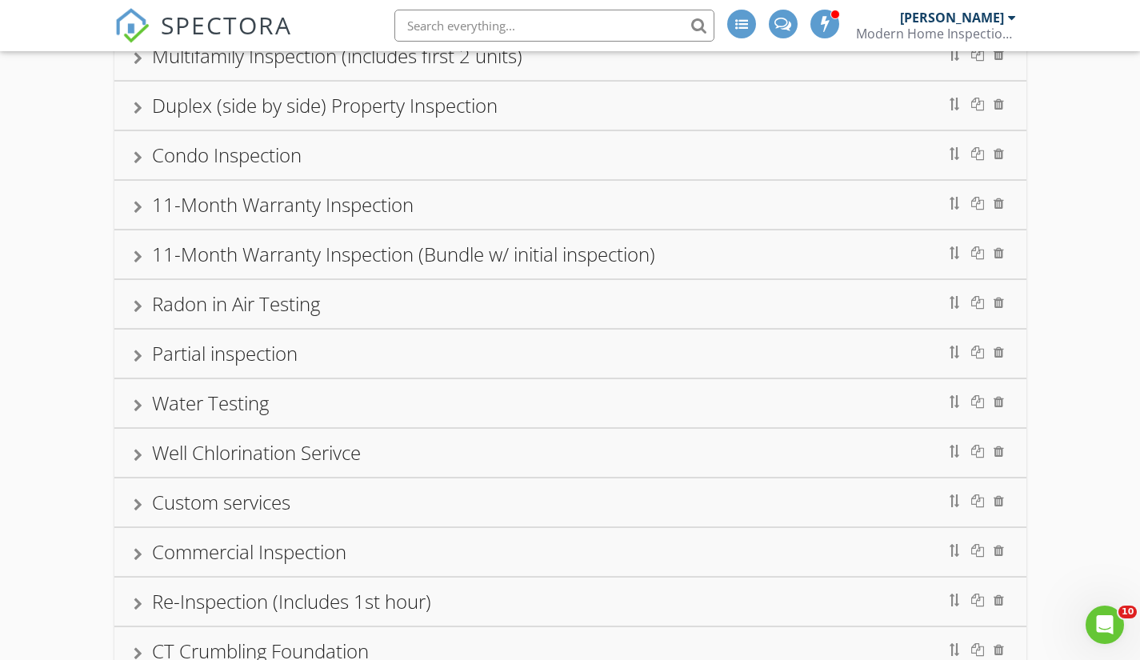
click at [132, 310] on div "Radon in Air Testing" at bounding box center [570, 304] width 912 height 48
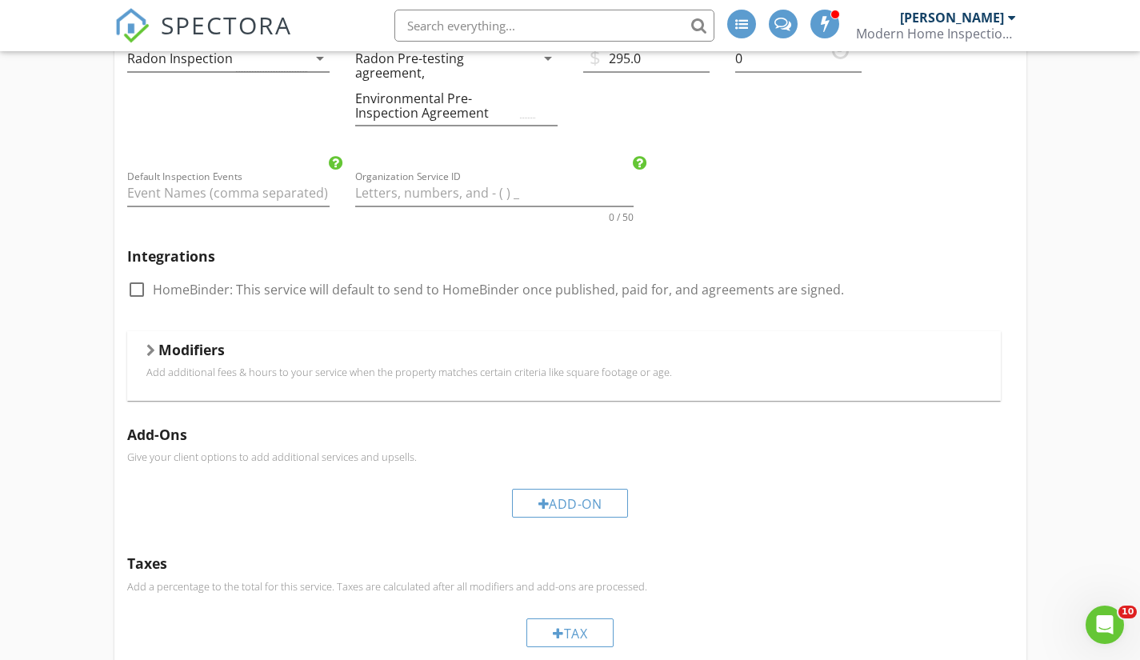
scroll to position [400, 0]
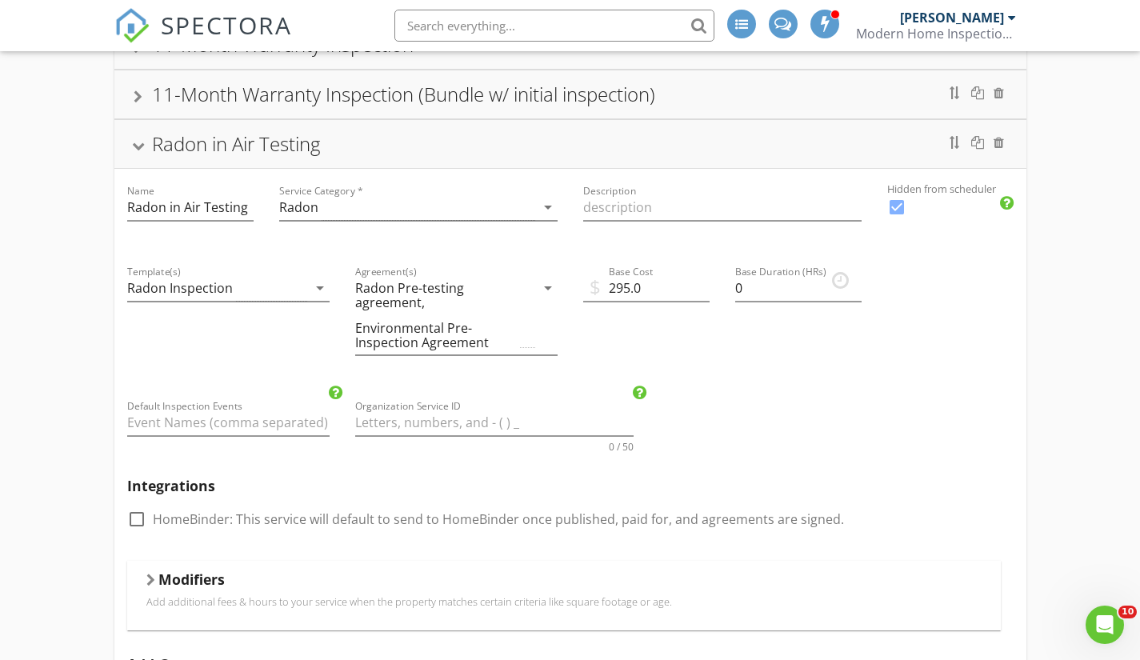
click at [138, 152] on div "Radon in Air Testing" at bounding box center [571, 144] width 874 height 29
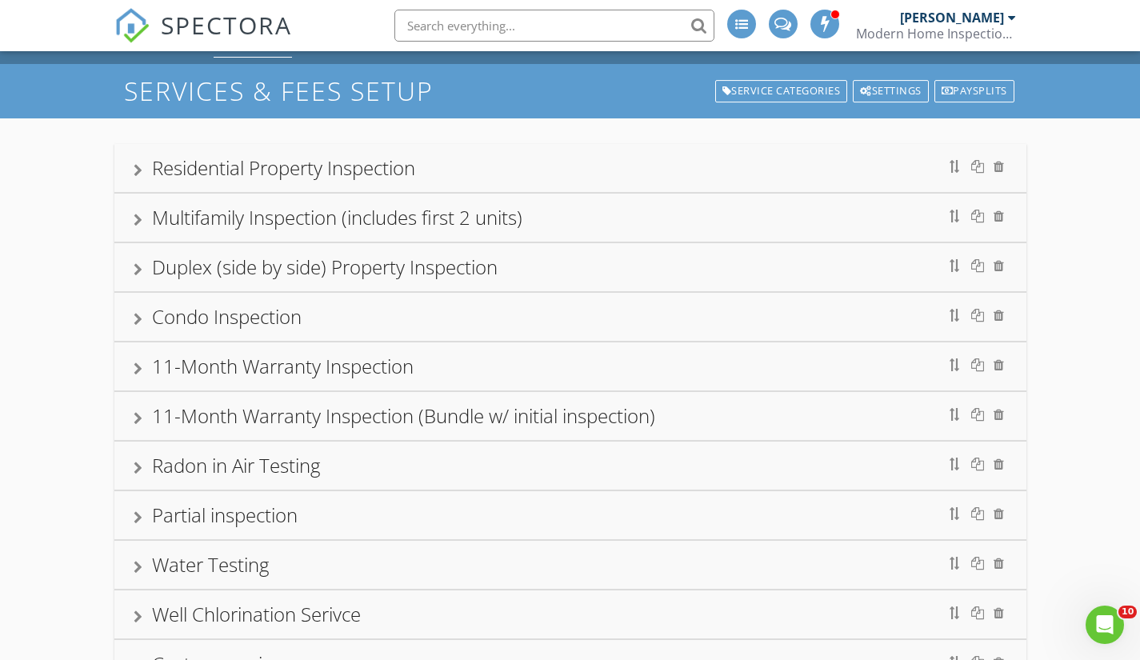
scroll to position [0, 0]
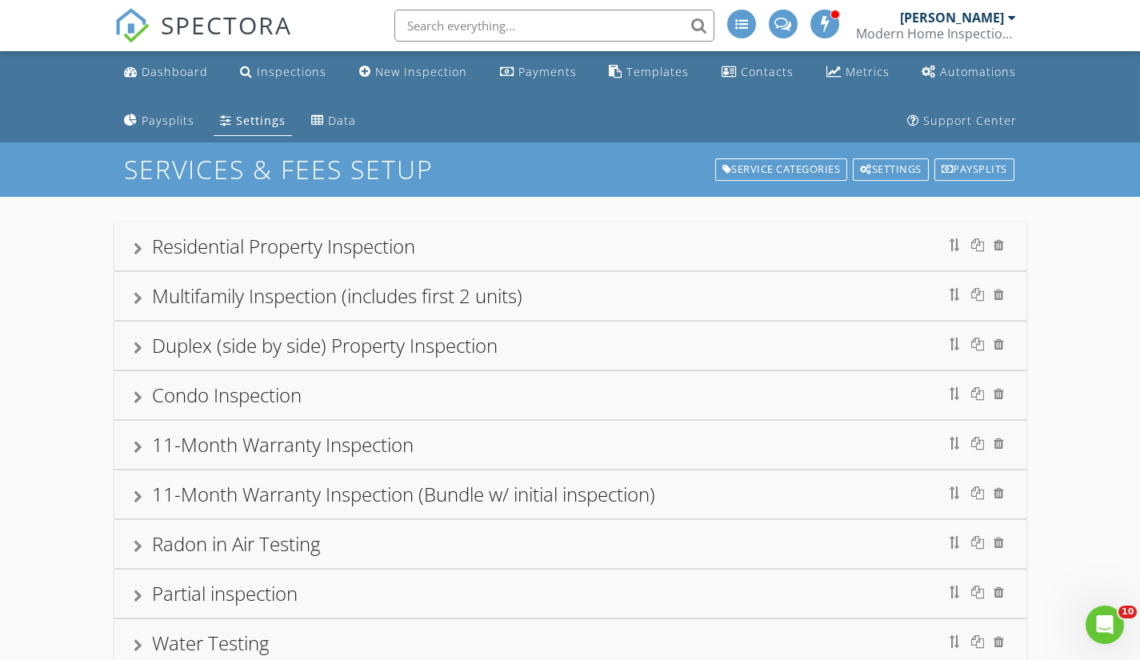
click at [160, 71] on div "Dashboard" at bounding box center [175, 71] width 66 height 15
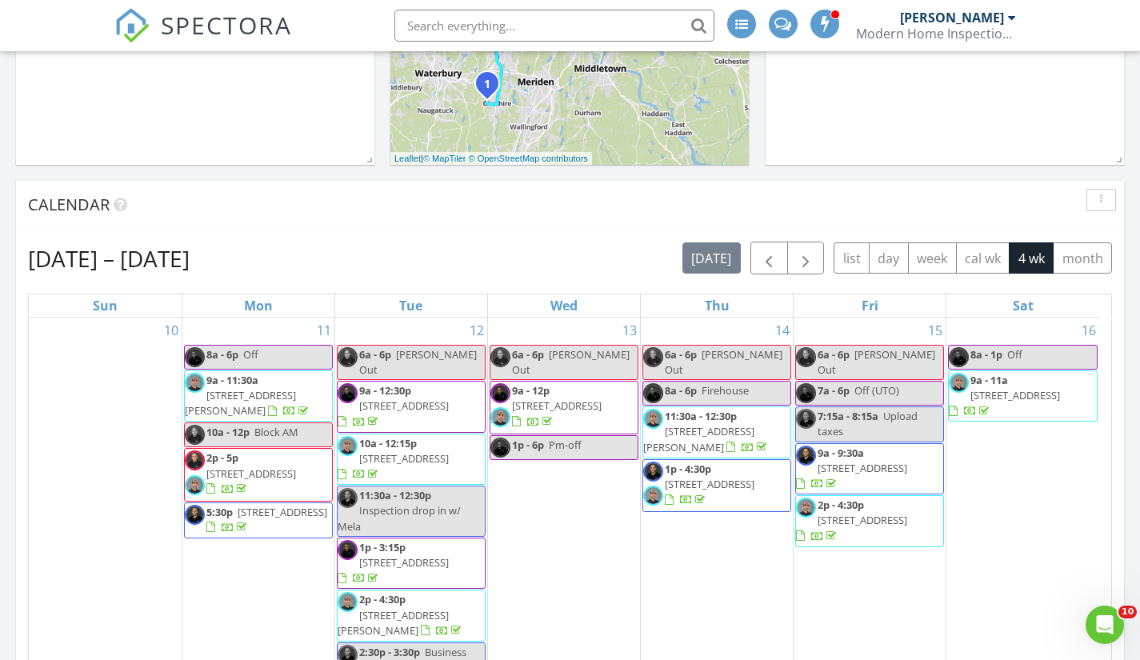
scroll to position [560, 0]
